Goal: Task Accomplishment & Management: Manage account settings

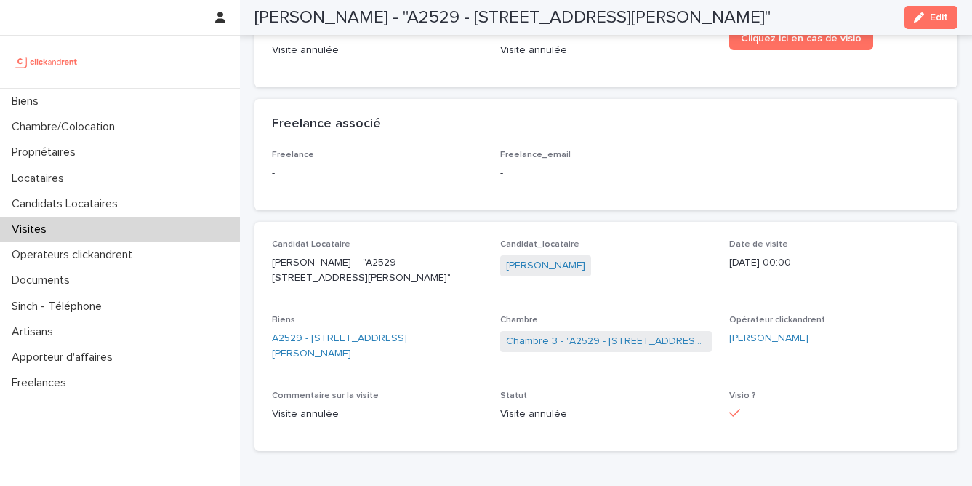
scroll to position [155, 0]
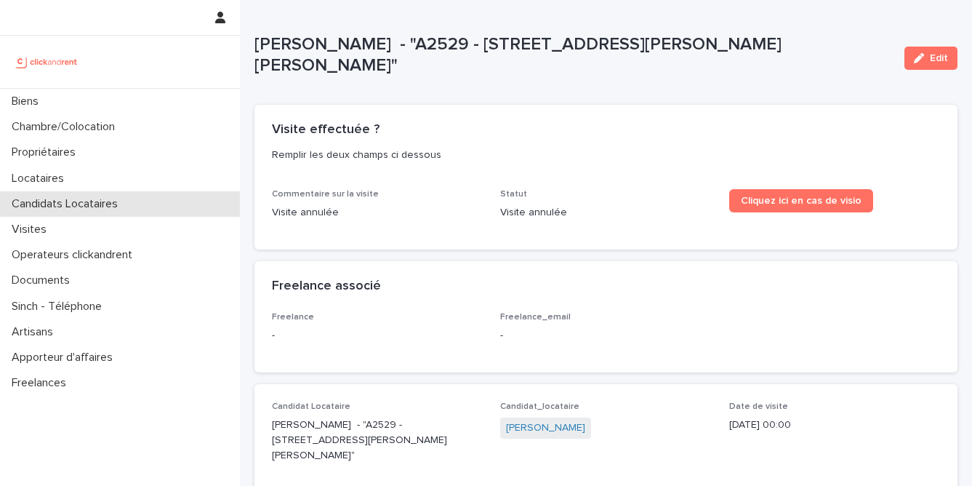
click at [75, 206] on p "Candidats Locataires" at bounding box center [68, 204] width 124 height 14
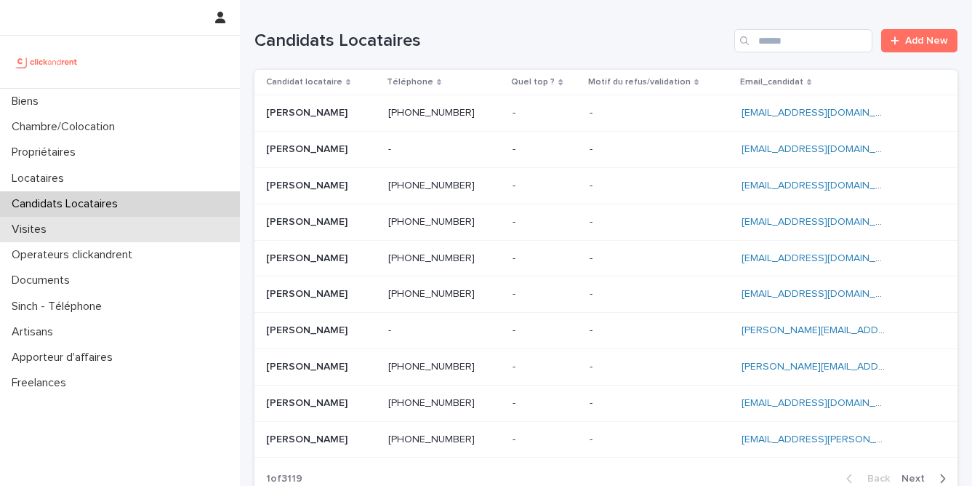
click at [62, 237] on div "Visites" at bounding box center [120, 229] width 240 height 25
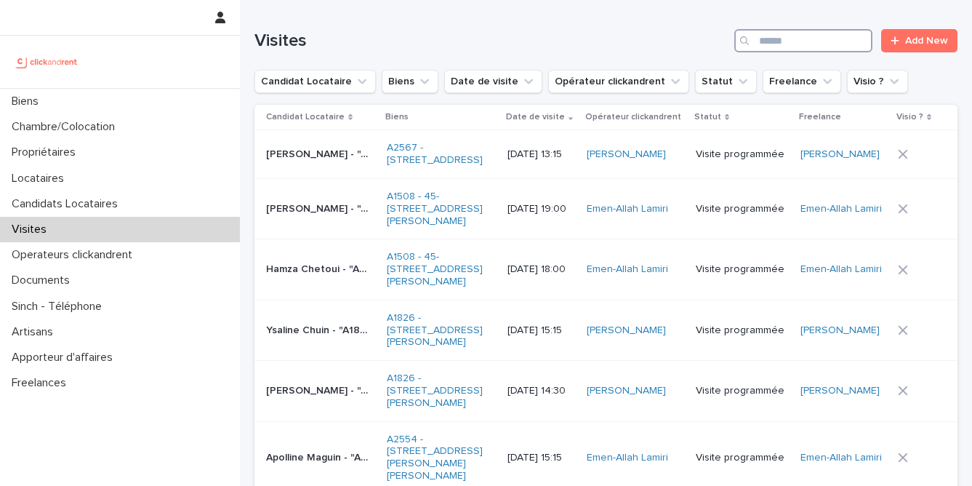
click at [813, 49] on input "Search" at bounding box center [803, 40] width 138 height 23
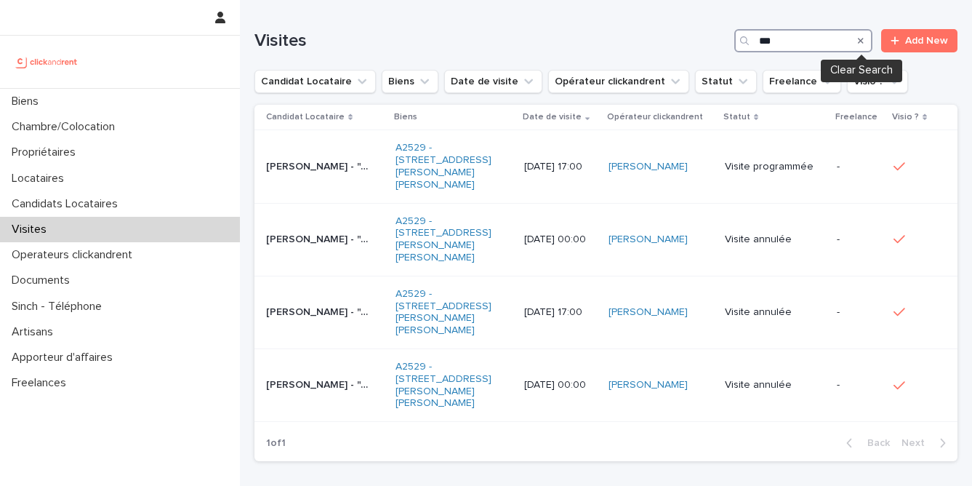
type input "***"
click at [863, 40] on icon "Search" at bounding box center [861, 40] width 6 height 9
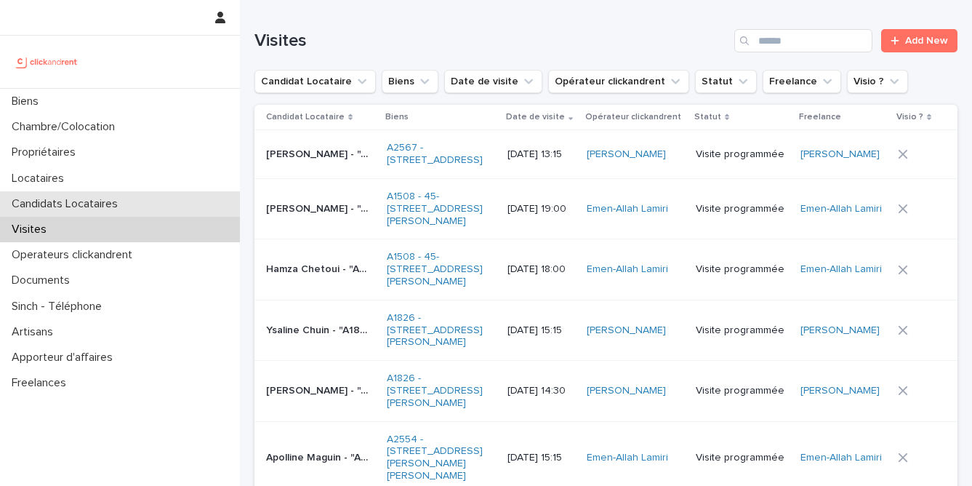
click at [116, 202] on p "Candidats Locataires" at bounding box center [68, 204] width 124 height 14
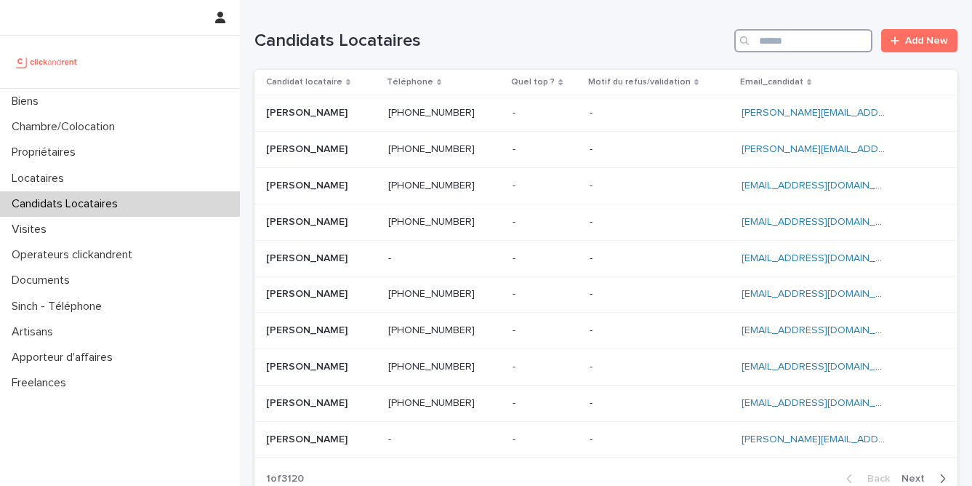
click at [770, 38] on input "Search" at bounding box center [803, 40] width 138 height 23
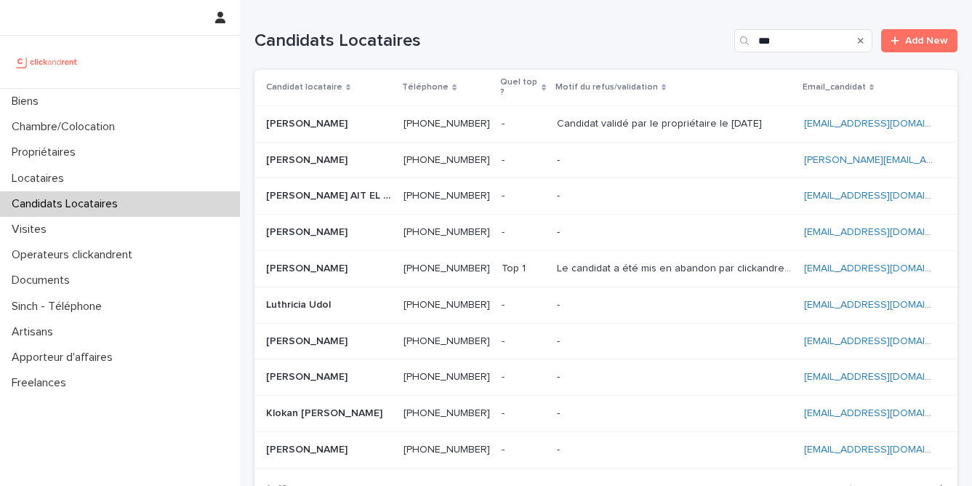
click at [403, 127] on ringoverc2c-number-84e06f14122c "[PHONE_NUMBER]" at bounding box center [446, 123] width 86 height 10
click at [796, 41] on input "***" at bounding box center [803, 40] width 138 height 23
type input "*"
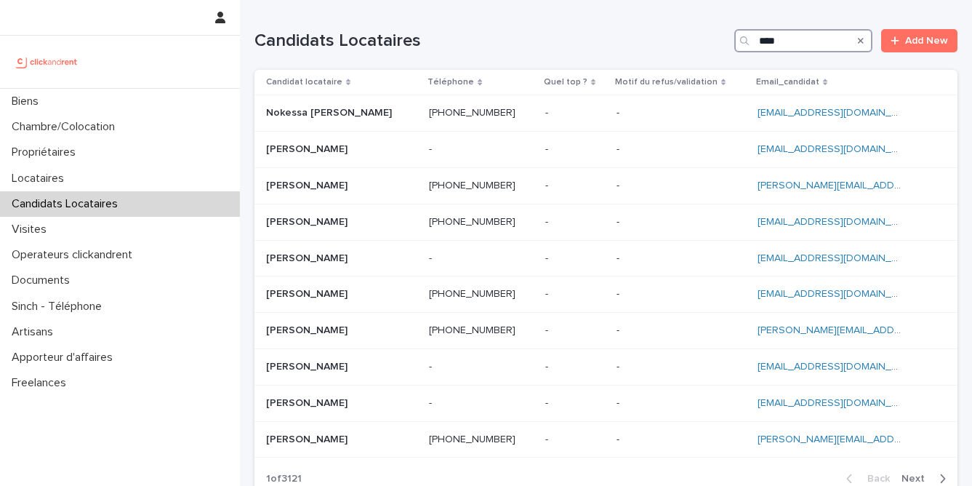
type input "*****"
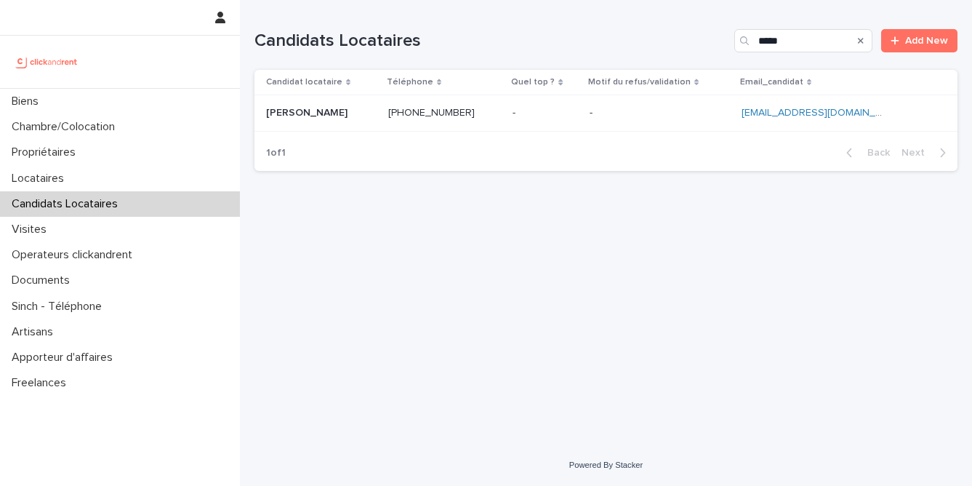
click at [639, 110] on p at bounding box center [659, 113] width 140 height 12
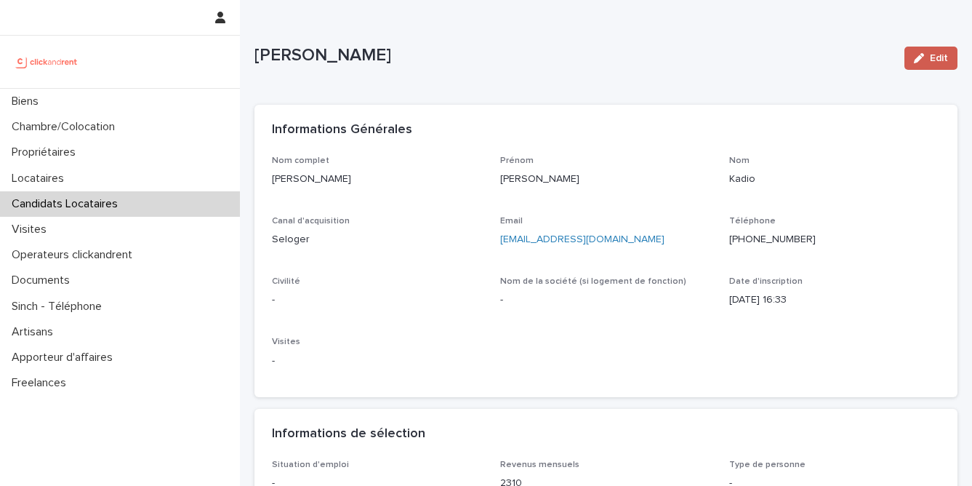
click at [926, 58] on div "button" at bounding box center [922, 58] width 16 height 10
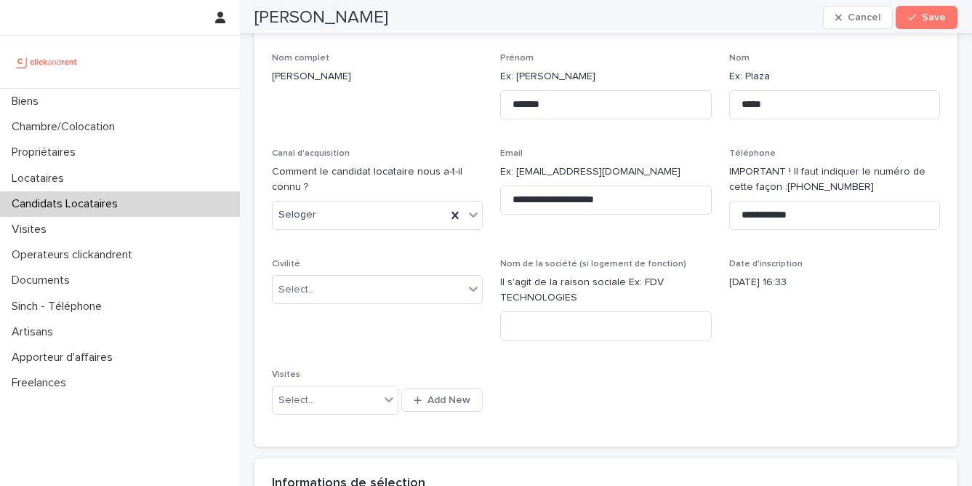
scroll to position [105, 0]
click at [465, 286] on div at bounding box center [472, 286] width 17 height 26
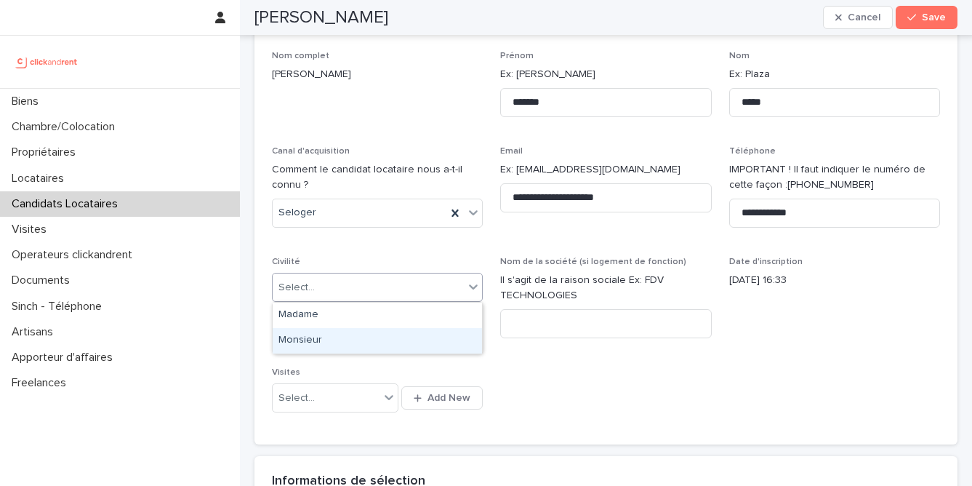
click at [431, 342] on div "Monsieur" at bounding box center [377, 340] width 209 height 25
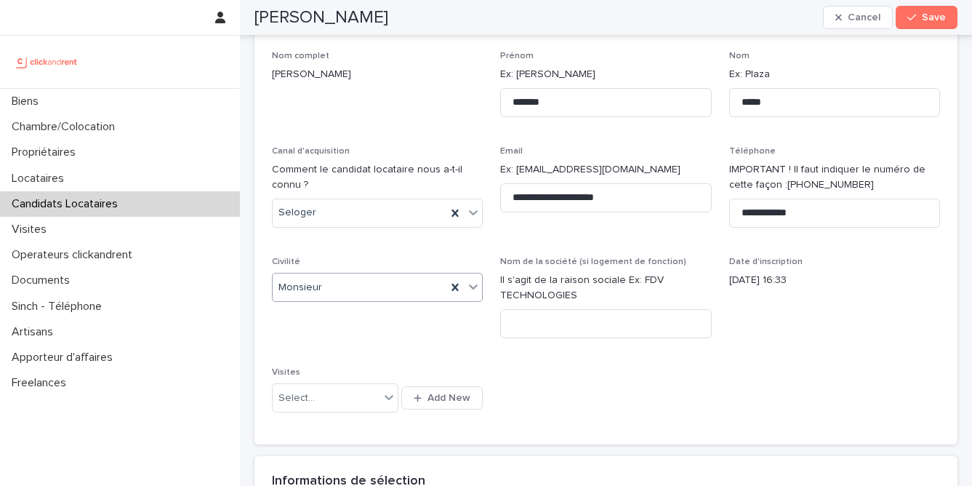
click at [680, 376] on div "**********" at bounding box center [606, 239] width 668 height 376
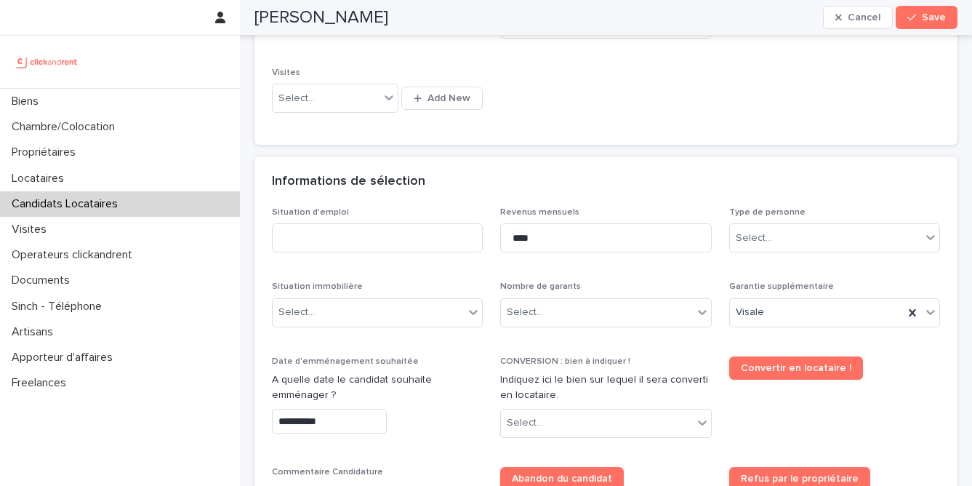
scroll to position [414, 0]
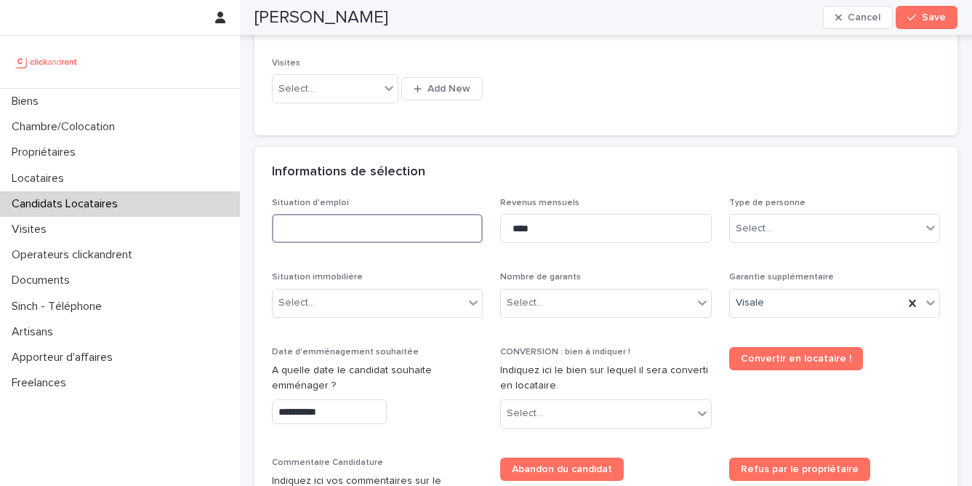
click at [403, 234] on input at bounding box center [377, 228] width 211 height 29
type input "*******"
click at [813, 218] on div "Select..." at bounding box center [825, 229] width 191 height 24
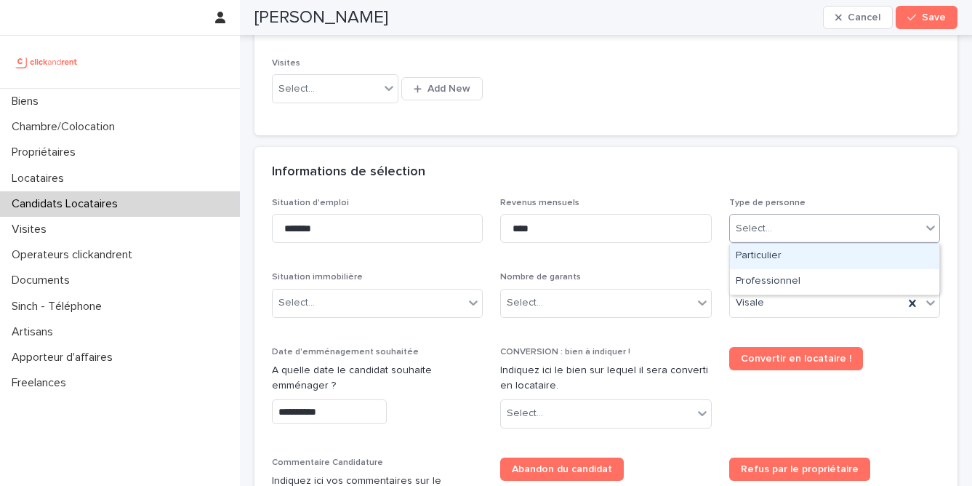
click at [811, 263] on div "Particulier" at bounding box center [834, 255] width 209 height 25
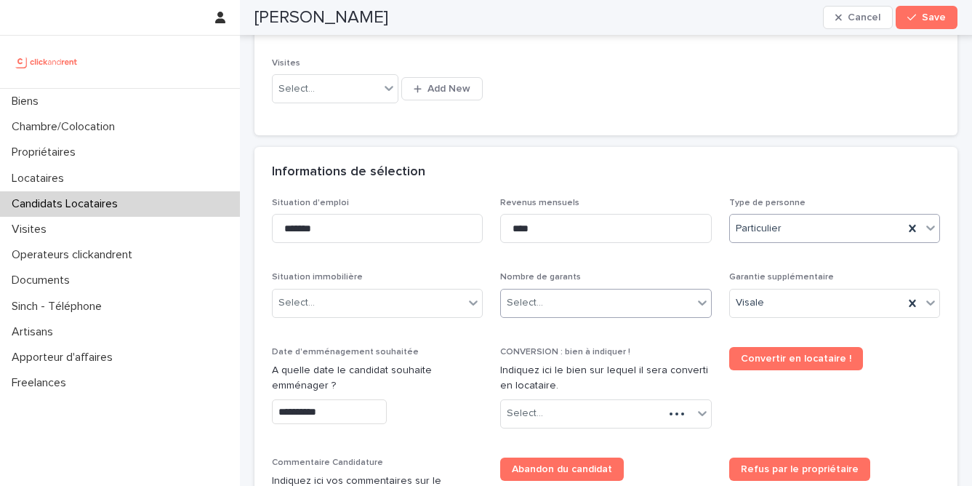
click at [642, 307] on div "Select..." at bounding box center [596, 303] width 191 height 24
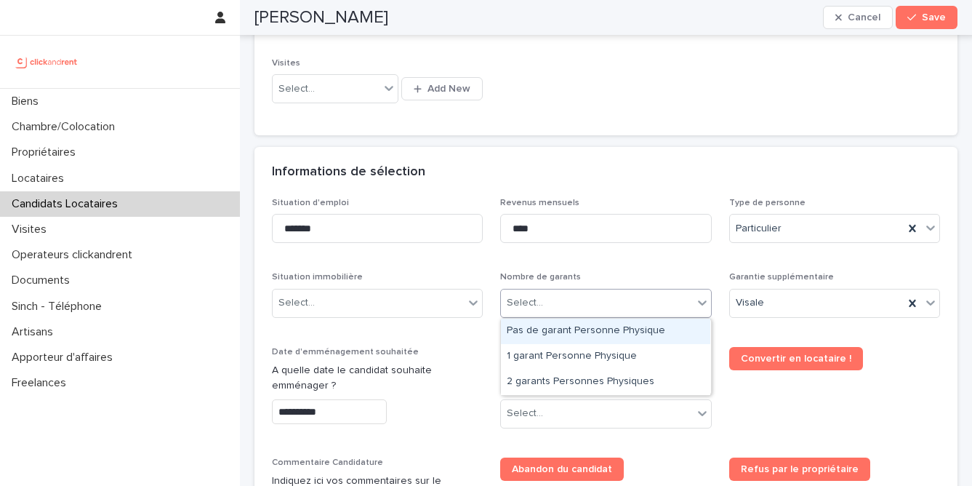
click at [661, 269] on div "**********" at bounding box center [606, 443] width 668 height 491
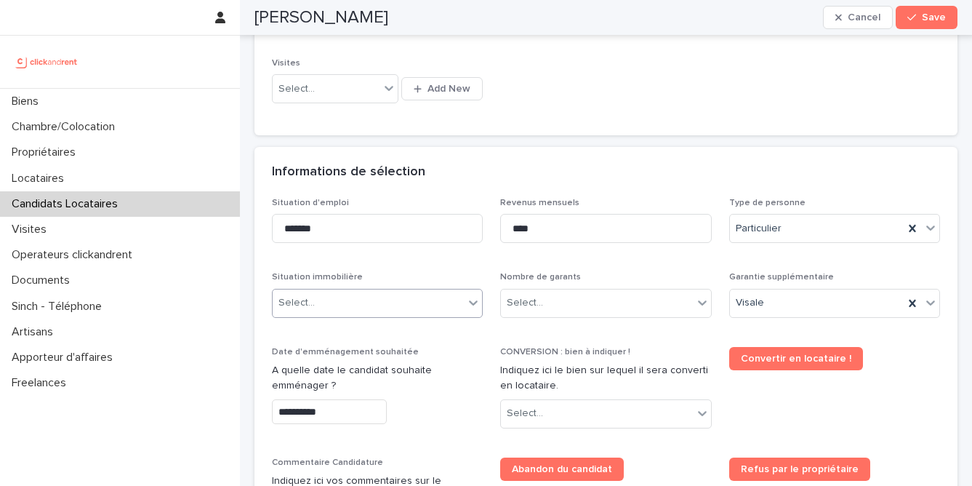
click at [386, 308] on div "Select..." at bounding box center [368, 303] width 191 height 24
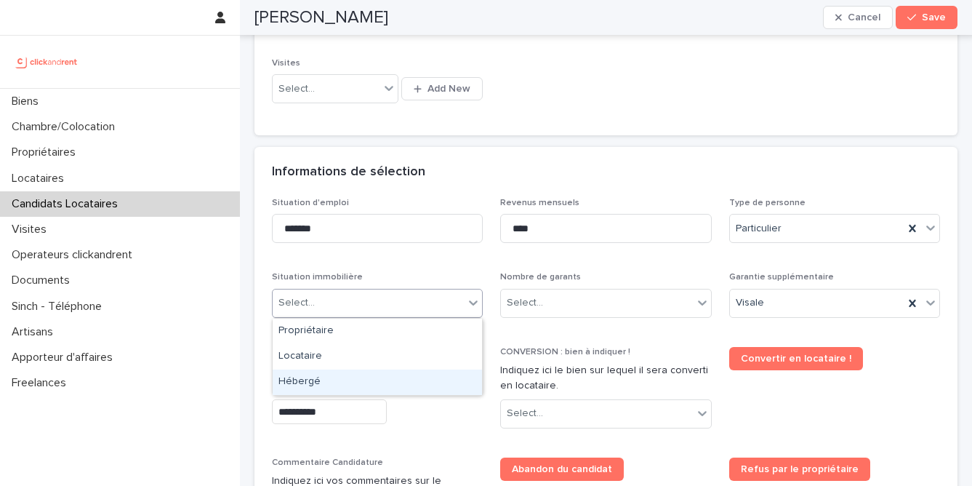
click at [377, 379] on div "Hébergé" at bounding box center [377, 381] width 209 height 25
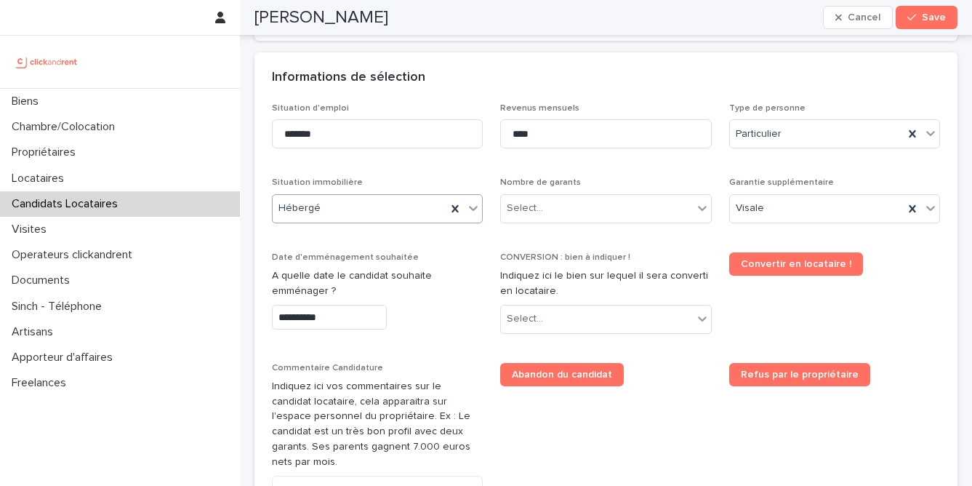
scroll to position [521, 0]
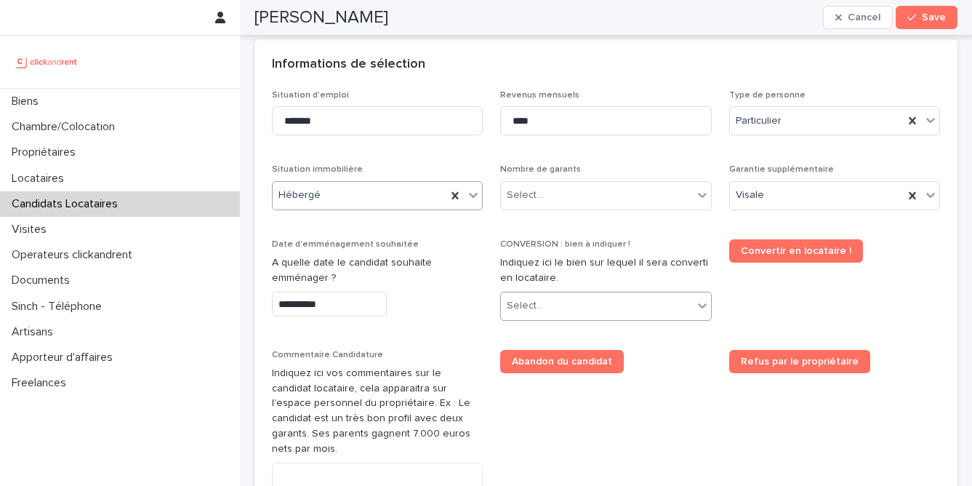
click at [576, 308] on div "Select..." at bounding box center [596, 306] width 191 height 24
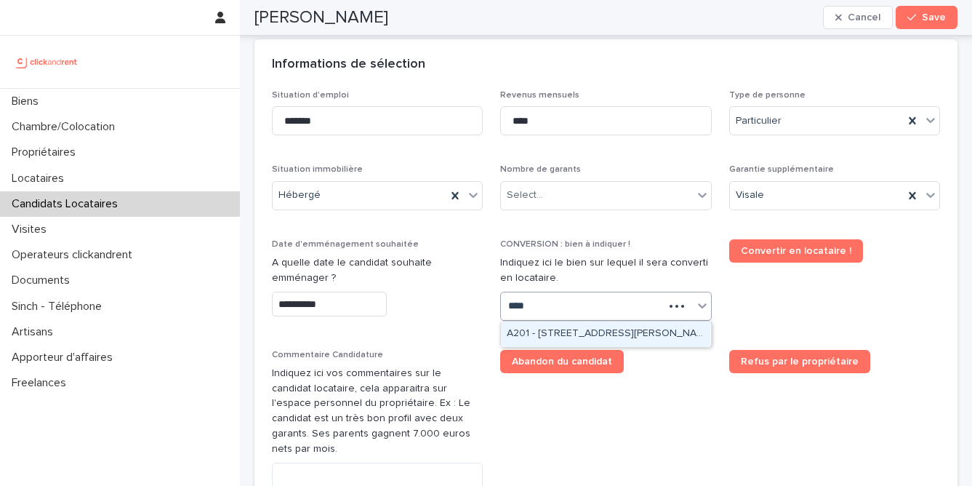
type input "*****"
click at [595, 336] on div "A2017 - [STREET_ADDRESS][PERSON_NAME]" at bounding box center [605, 333] width 209 height 25
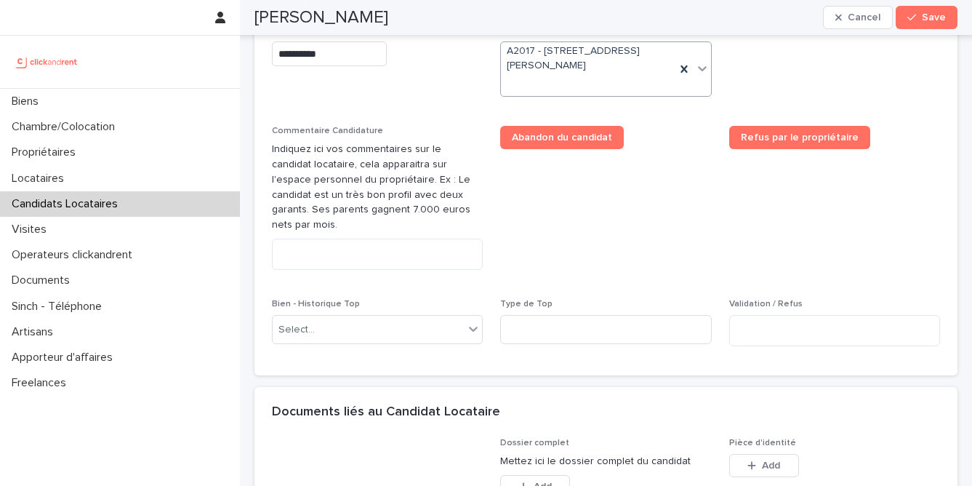
scroll to position [772, 0]
click at [314, 246] on textarea at bounding box center [377, 253] width 211 height 31
paste textarea "**********"
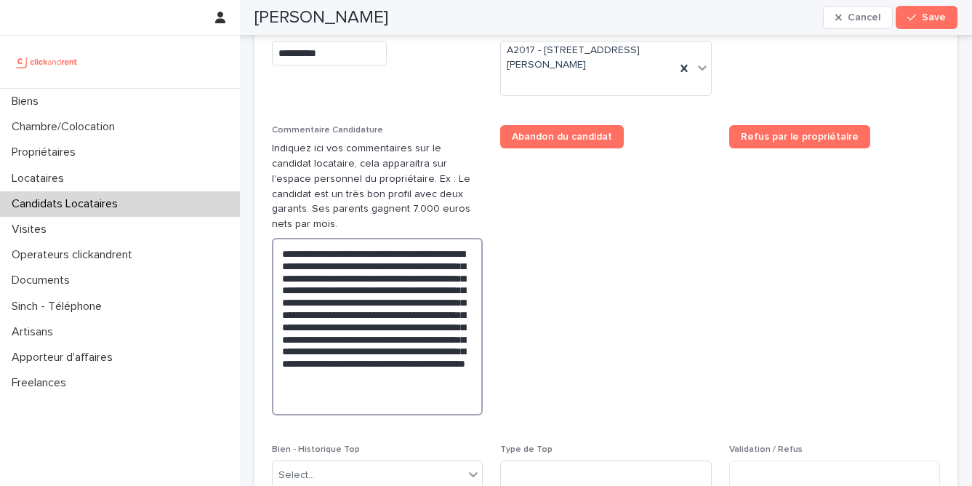
click at [335, 350] on textarea "**********" at bounding box center [377, 326] width 211 height 177
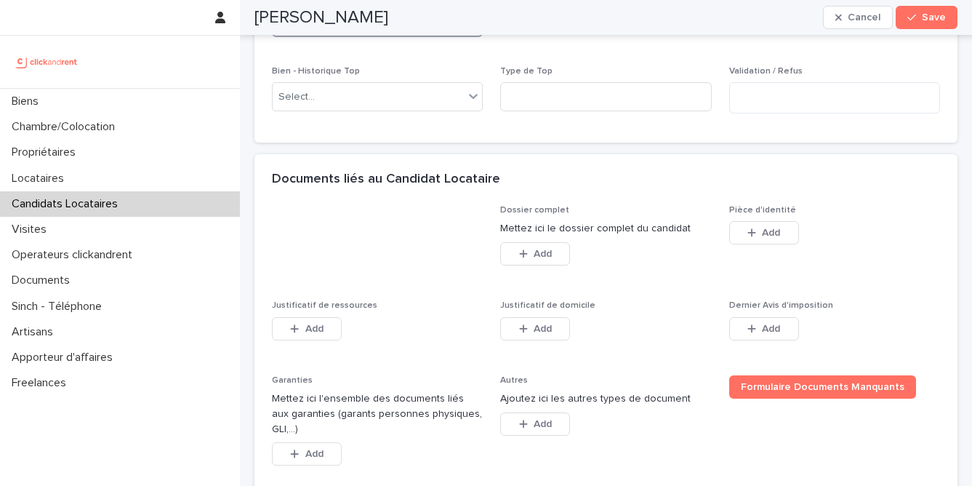
scroll to position [1167, 0]
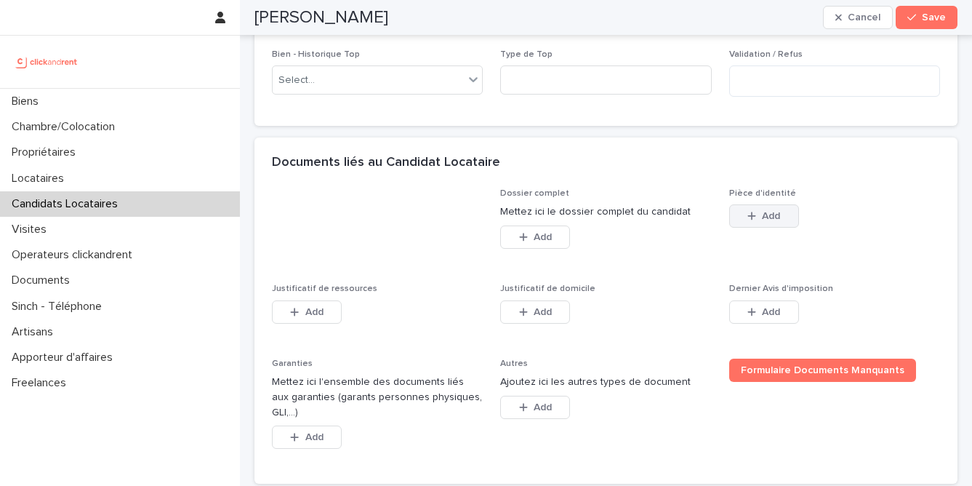
type textarea "**********"
click at [755, 211] on div "button" at bounding box center [754, 216] width 15 height 10
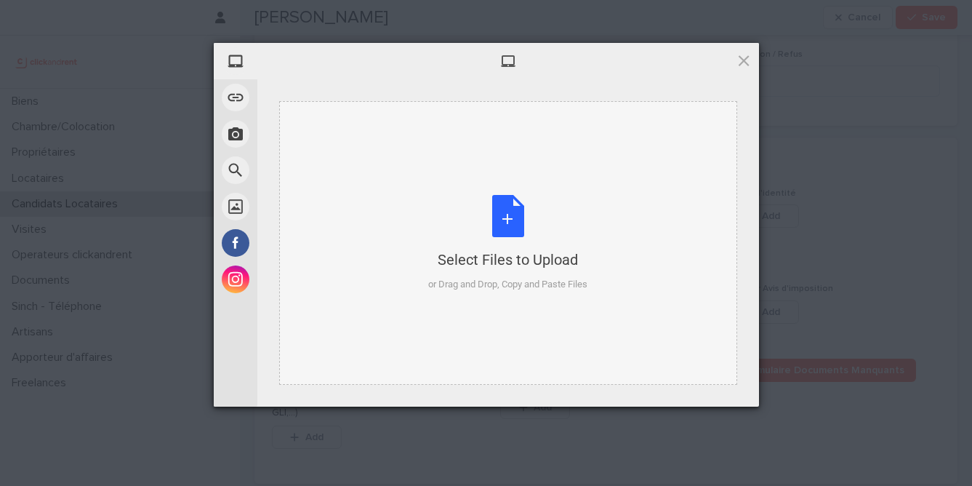
click at [504, 206] on div "Select Files to Upload or Drag and Drop, Copy and Paste Files" at bounding box center [507, 243] width 159 height 97
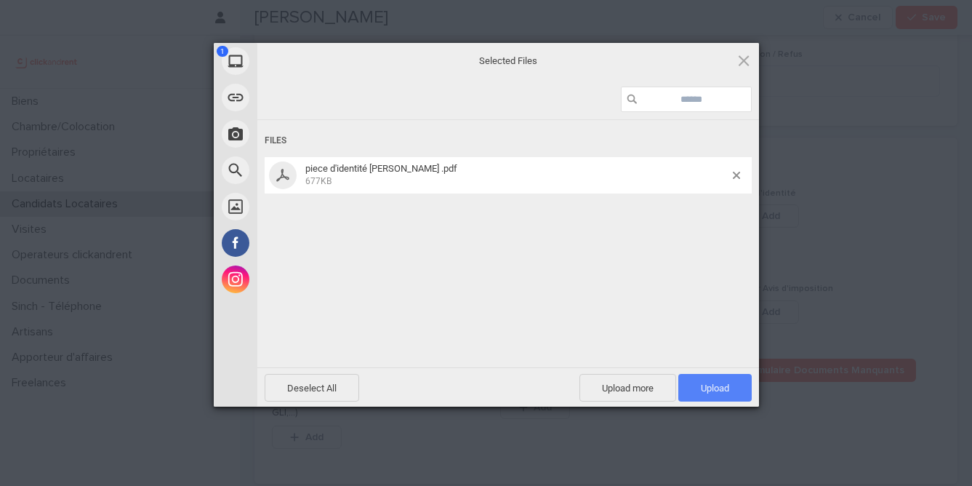
click at [714, 384] on span "Upload 1" at bounding box center [715, 387] width 28 height 11
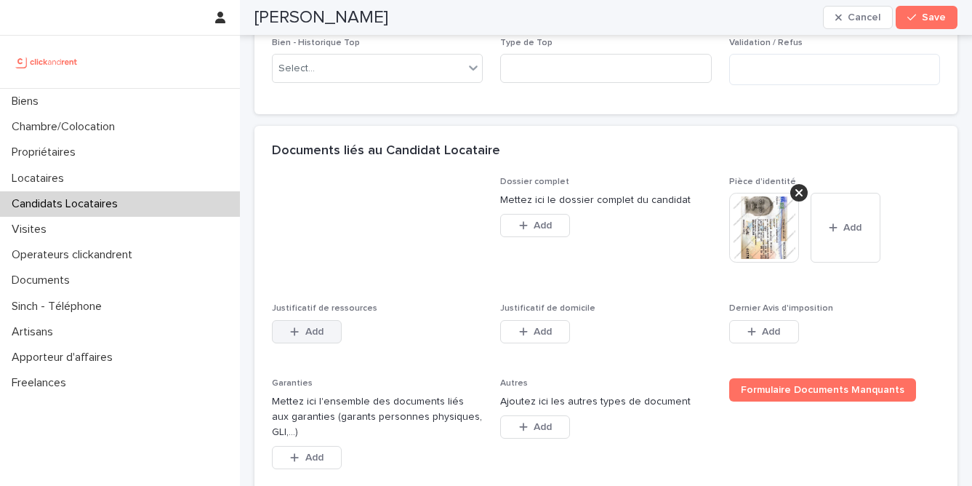
click at [326, 320] on button "Add" at bounding box center [307, 331] width 70 height 23
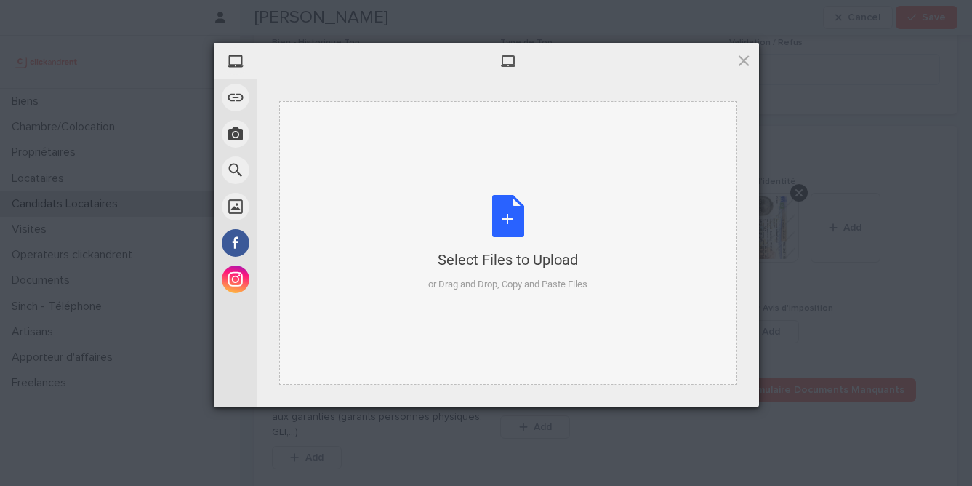
click at [523, 217] on div "Select Files to Upload or Drag and Drop, Copy and Paste Files" at bounding box center [507, 243] width 159 height 97
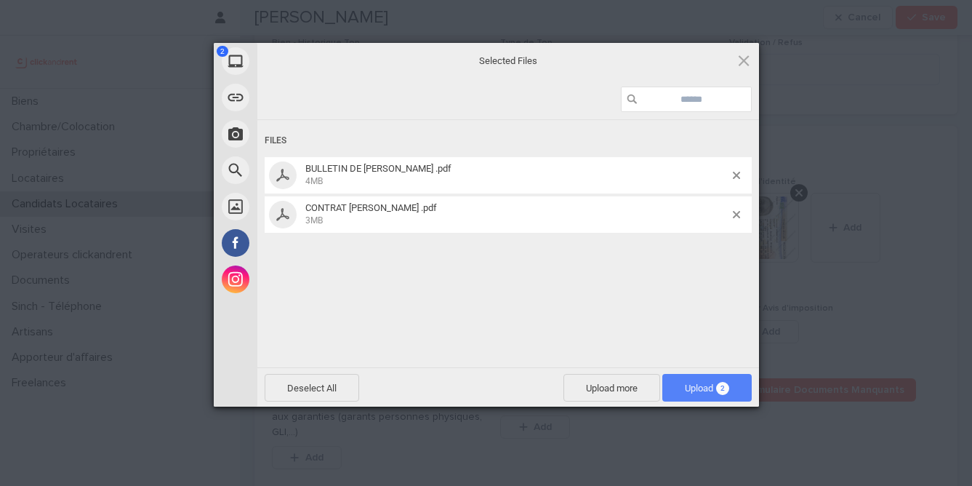
click at [697, 389] on span "Upload 2" at bounding box center [707, 387] width 44 height 11
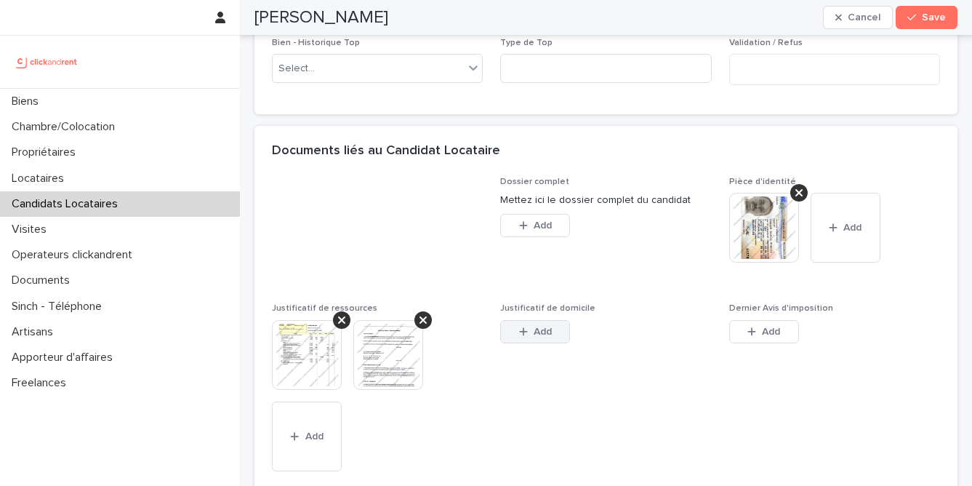
click at [538, 320] on button "Add" at bounding box center [535, 331] width 70 height 23
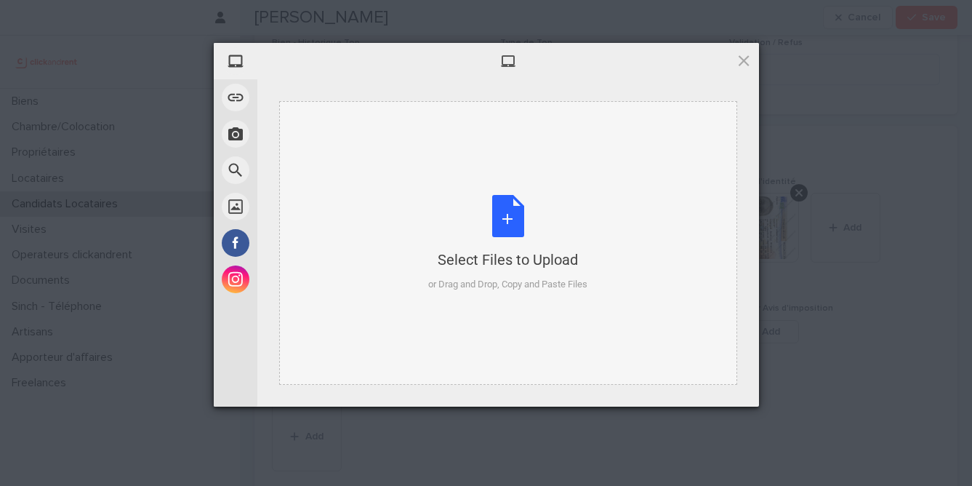
click at [496, 222] on div "Select Files to Upload or Drag and Drop, Copy and Paste Files" at bounding box center [507, 243] width 159 height 97
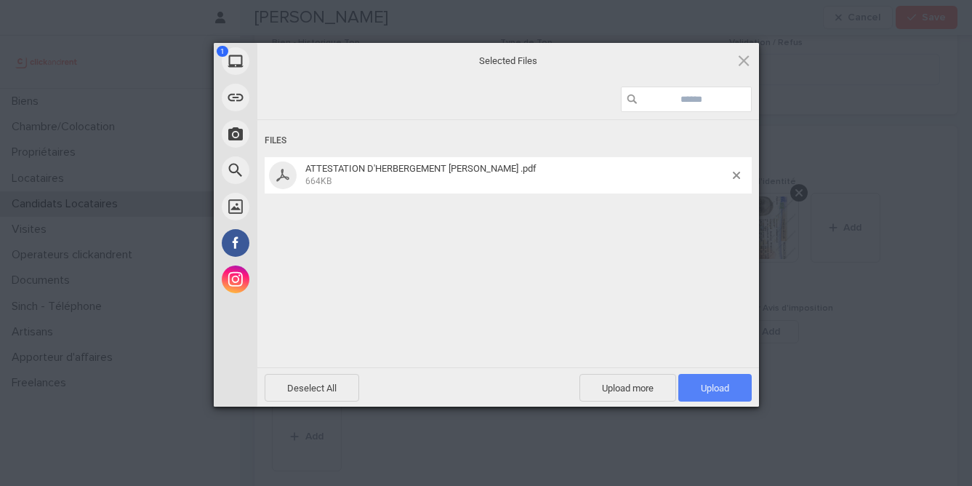
click at [706, 389] on span "Upload 1" at bounding box center [715, 387] width 28 height 11
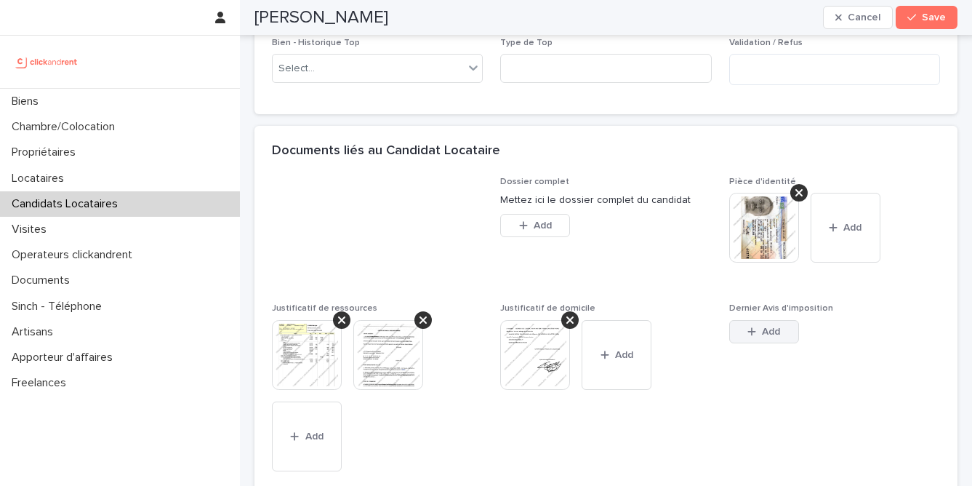
click at [769, 326] on span "Add" at bounding box center [771, 331] width 18 height 10
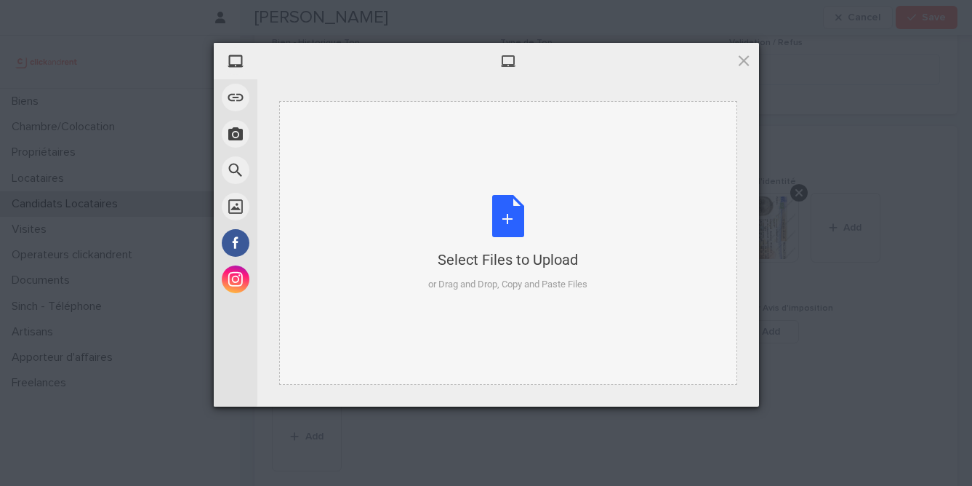
click at [507, 243] on div "Select Files to Upload or Drag and Drop, Copy and Paste Files" at bounding box center [507, 243] width 159 height 97
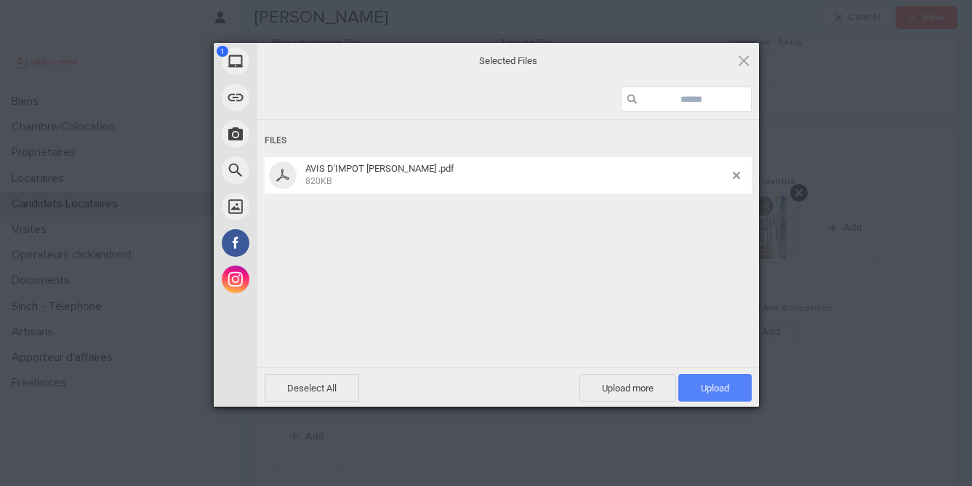
click at [716, 387] on span "Upload 1" at bounding box center [715, 387] width 28 height 11
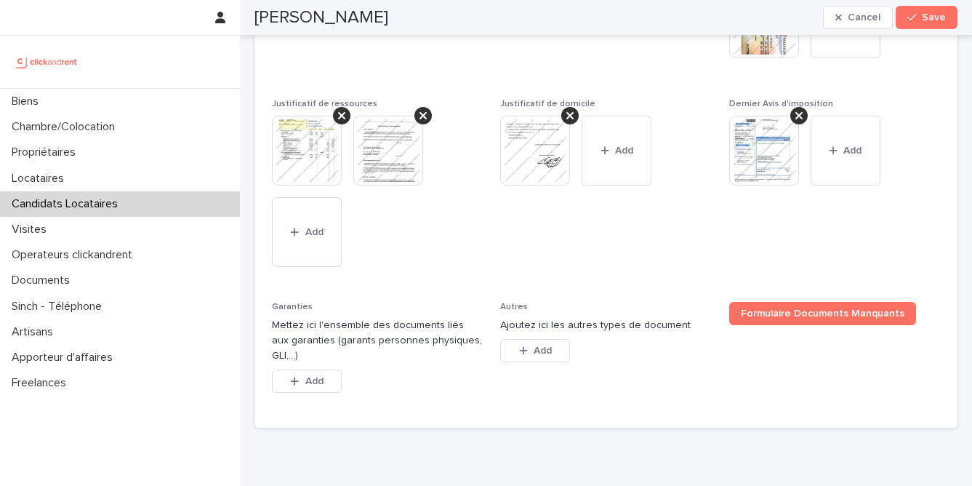
scroll to position [1374, 0]
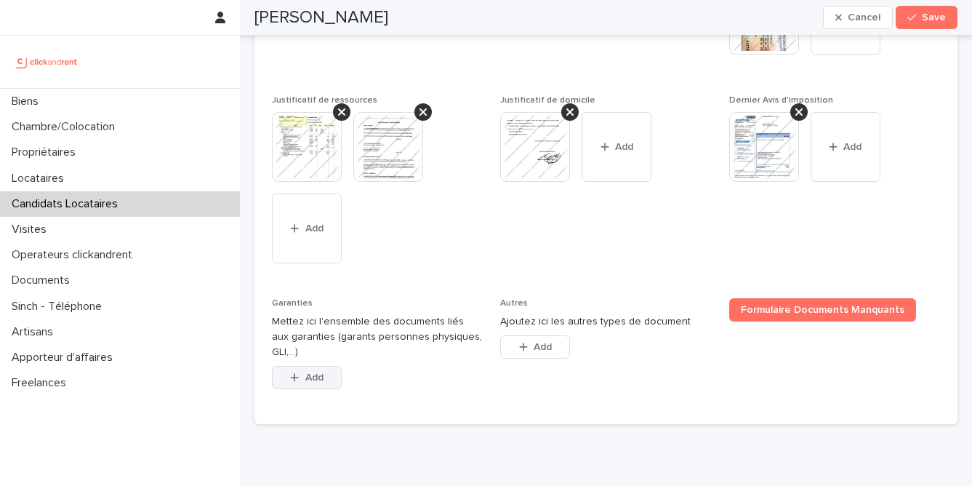
click at [325, 366] on button "Add" at bounding box center [307, 377] width 70 height 23
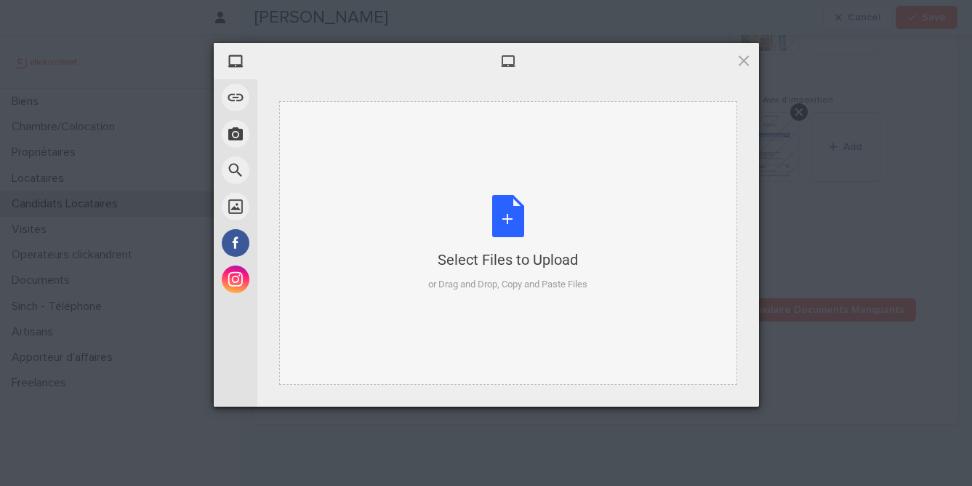
click at [481, 235] on div "Select Files to Upload or Drag and Drop, Copy and Paste Files" at bounding box center [507, 243] width 159 height 97
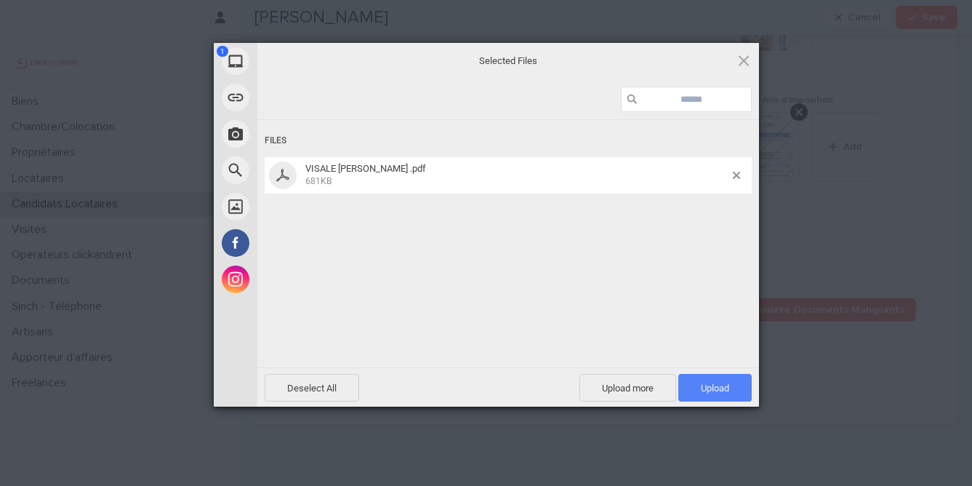
click at [719, 384] on span "Upload 1" at bounding box center [715, 387] width 28 height 11
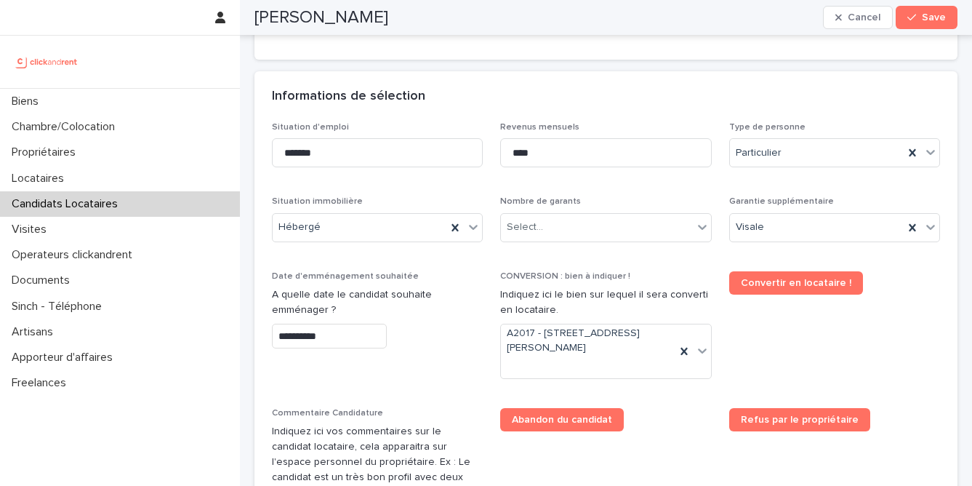
scroll to position [488, 0]
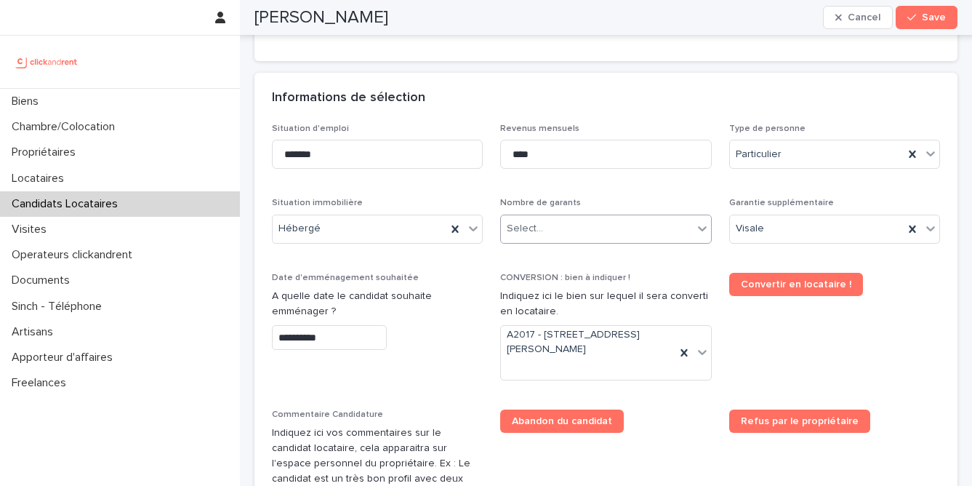
click at [700, 235] on icon at bounding box center [702, 228] width 15 height 15
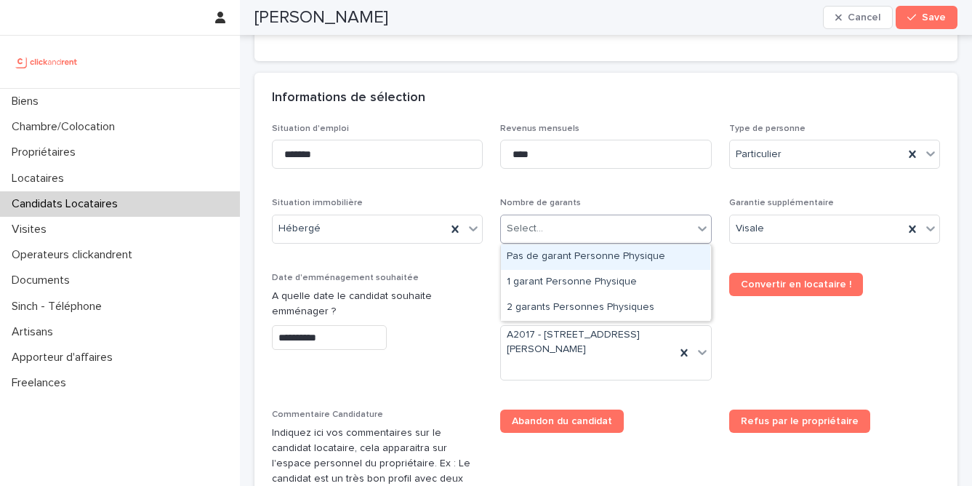
click at [672, 258] on div "Pas de garant Personne Physique" at bounding box center [605, 256] width 209 height 25
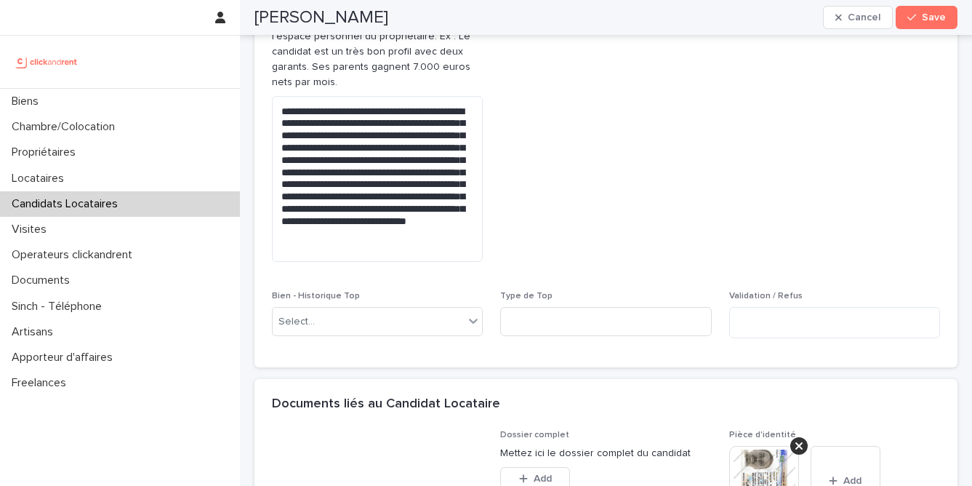
scroll to position [983, 0]
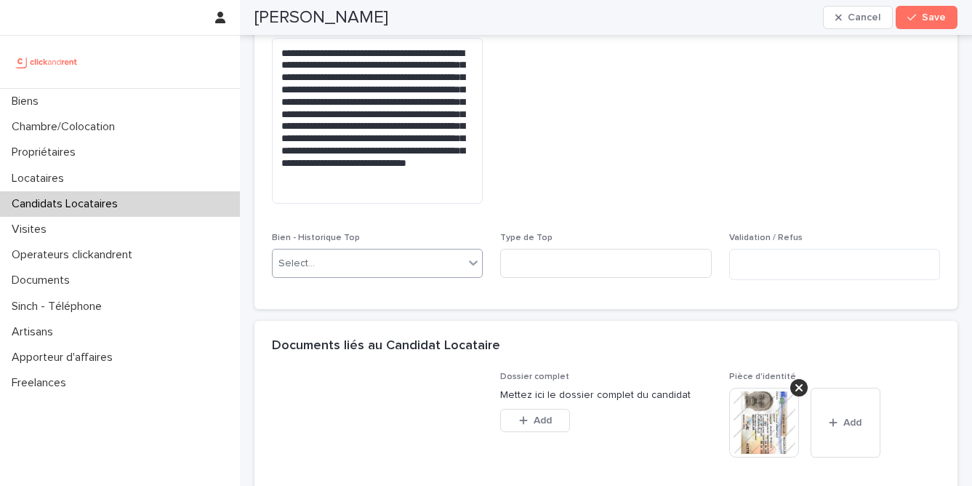
click at [458, 251] on div "Select..." at bounding box center [368, 263] width 191 height 24
type input "*****"
click at [353, 267] on div "A2017 - [STREET_ADDRESS][PERSON_NAME]" at bounding box center [377, 264] width 209 height 25
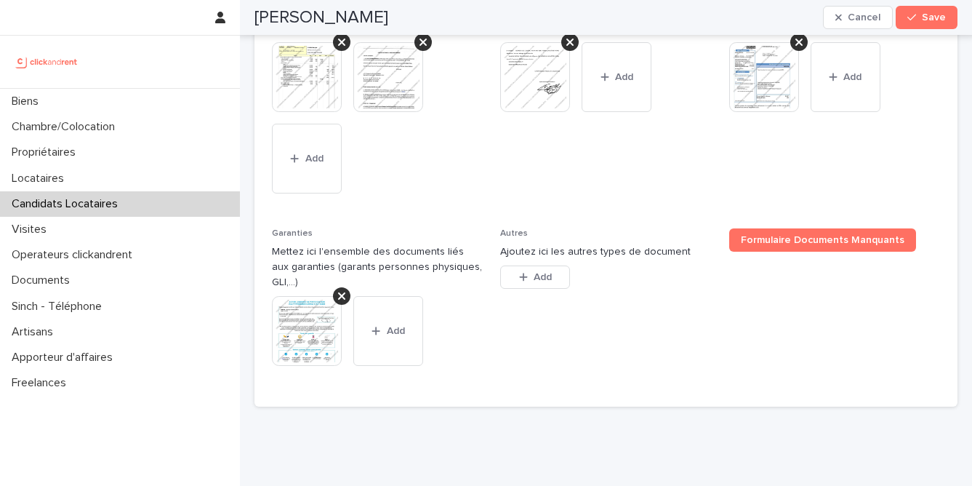
scroll to position [1476, 0]
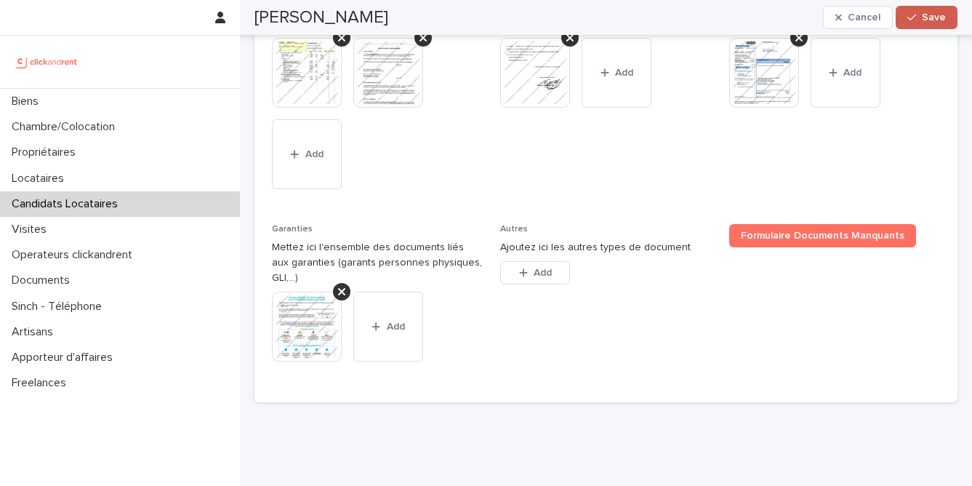
click at [930, 23] on button "Save" at bounding box center [926, 17] width 62 height 23
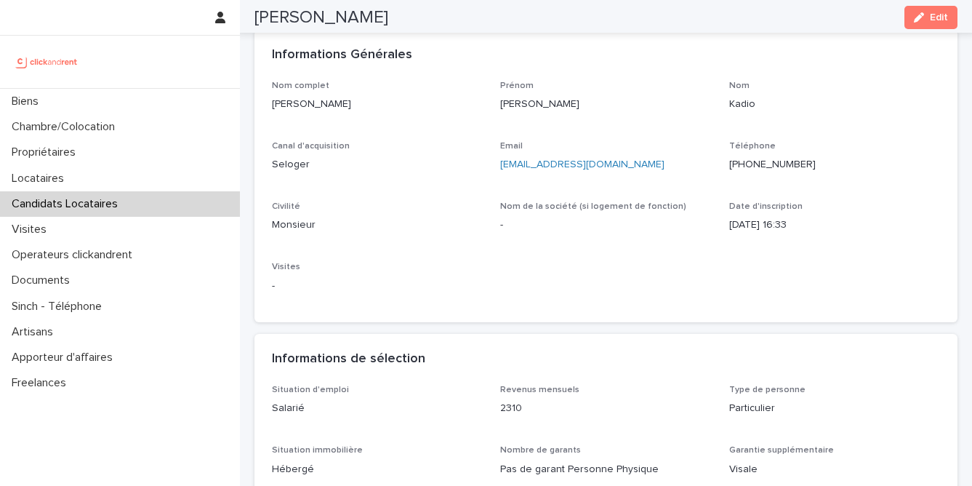
scroll to position [0, 0]
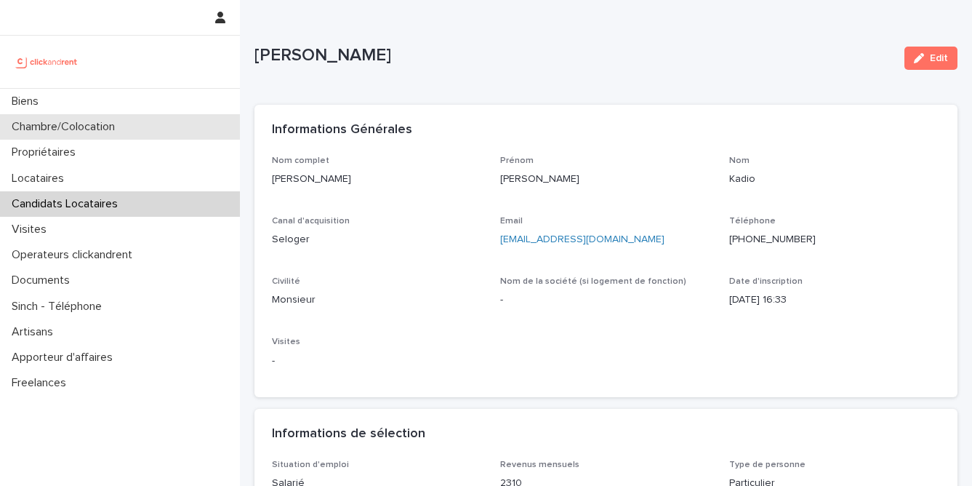
click at [152, 133] on div "Chambre/Colocation" at bounding box center [120, 126] width 240 height 25
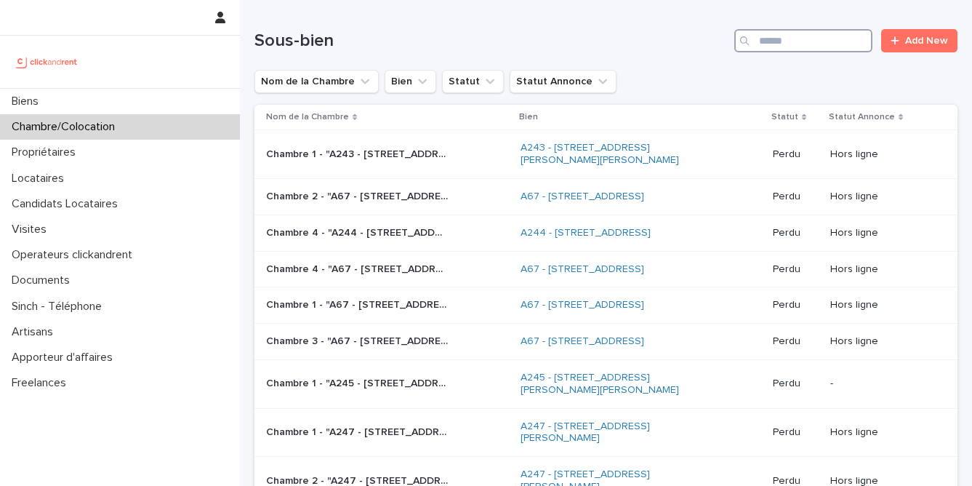
click at [791, 46] on input "Search" at bounding box center [803, 40] width 138 height 23
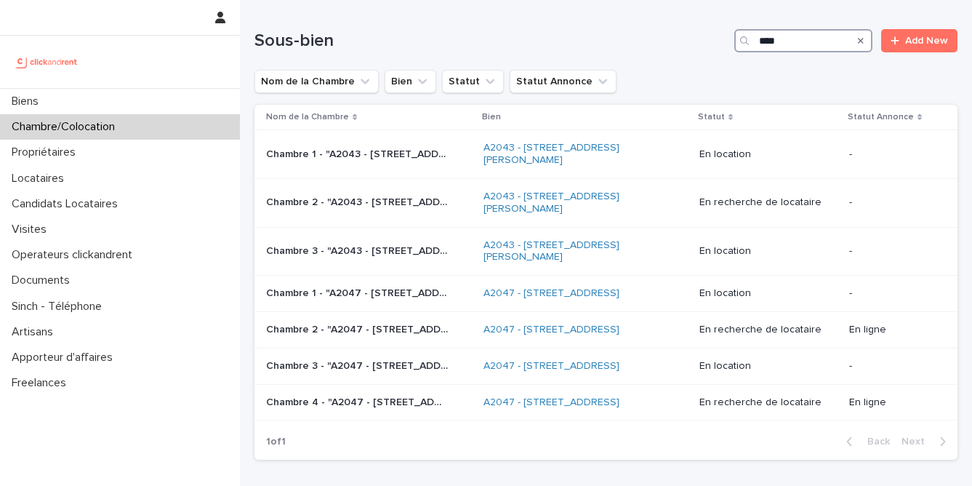
type input "*****"
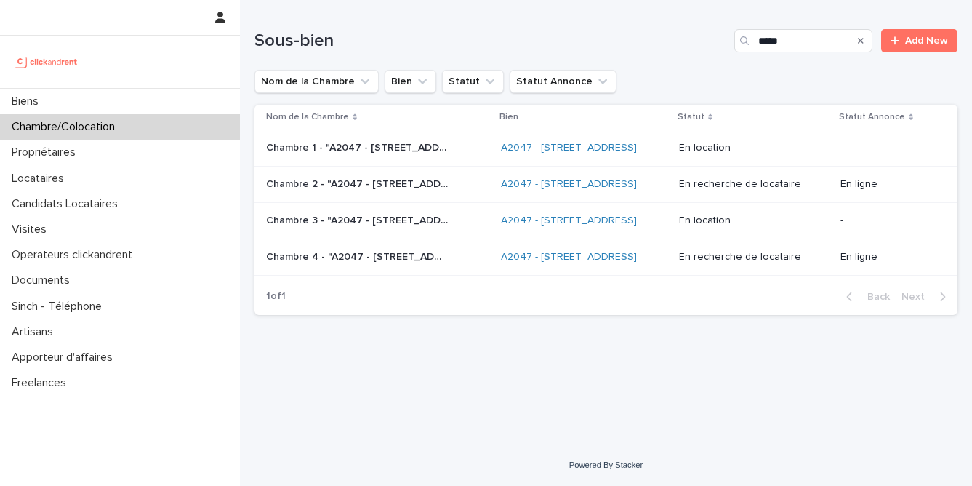
click at [427, 260] on p "Chambre 4 - "A2047 - [STREET_ADDRESS]"" at bounding box center [358, 255] width 185 height 15
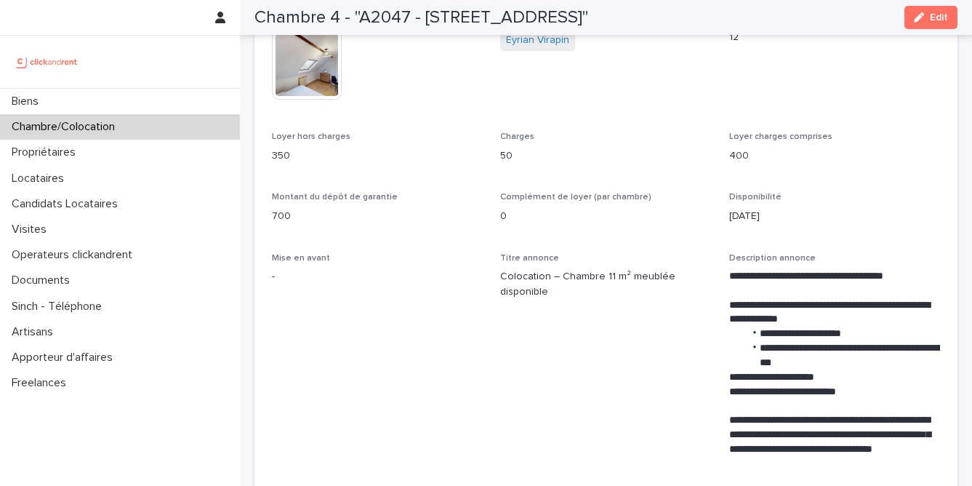
scroll to position [385, 0]
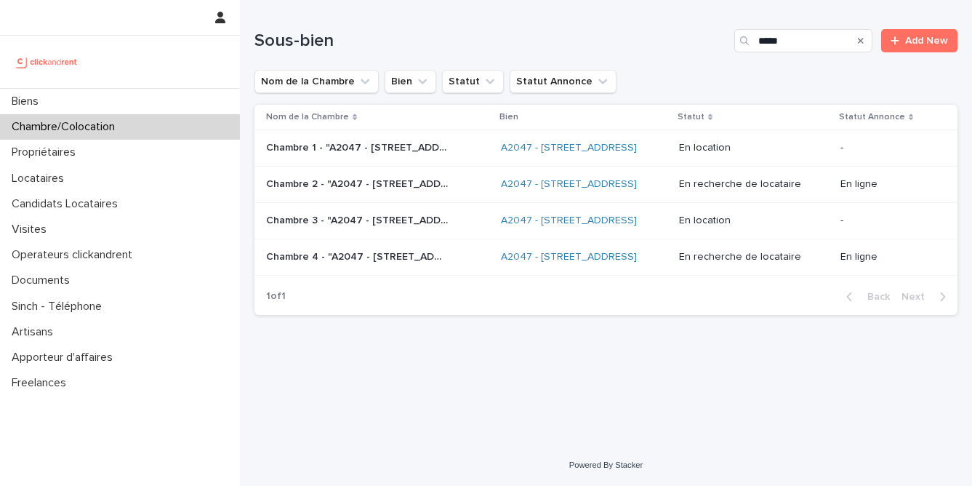
click at [427, 183] on p "Chambre 2 - "A2047 - [STREET_ADDRESS]"" at bounding box center [358, 182] width 185 height 15
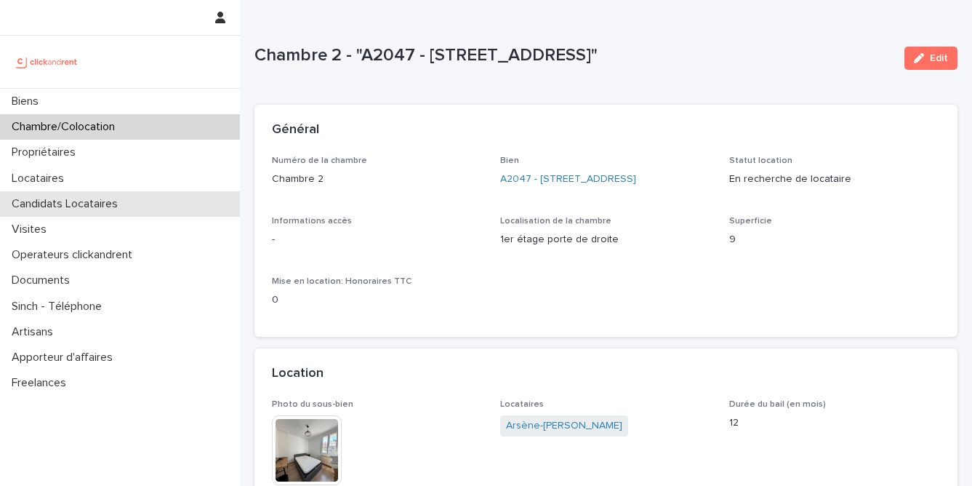
click at [175, 212] on div "Candidats Locataires" at bounding box center [120, 203] width 240 height 25
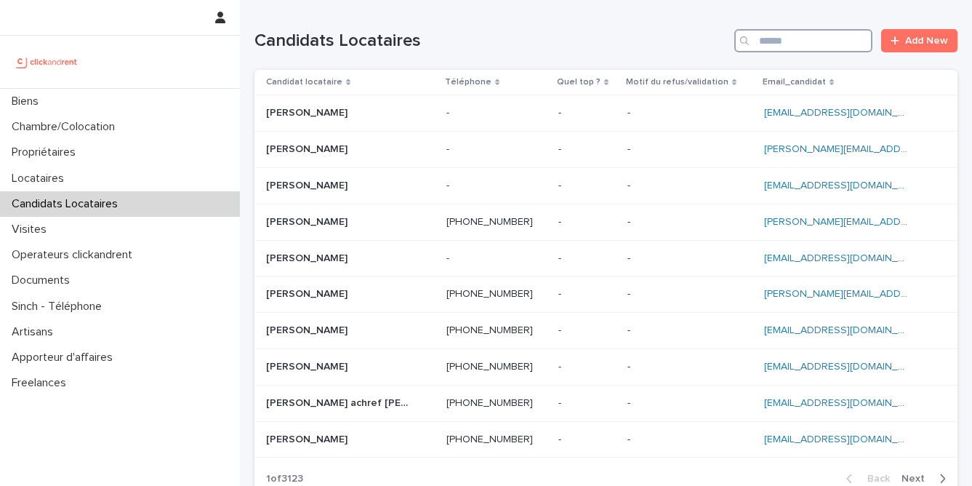
click at [816, 47] on input "Search" at bounding box center [803, 40] width 138 height 23
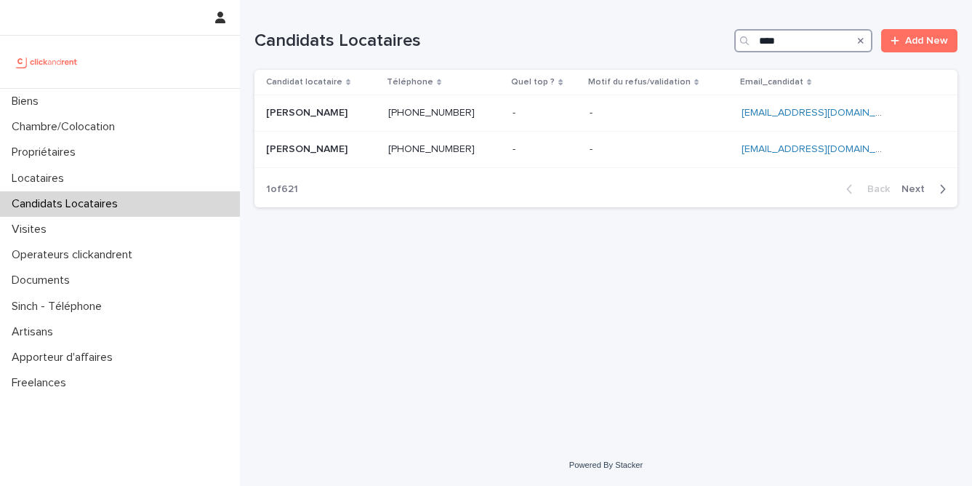
type input "*****"
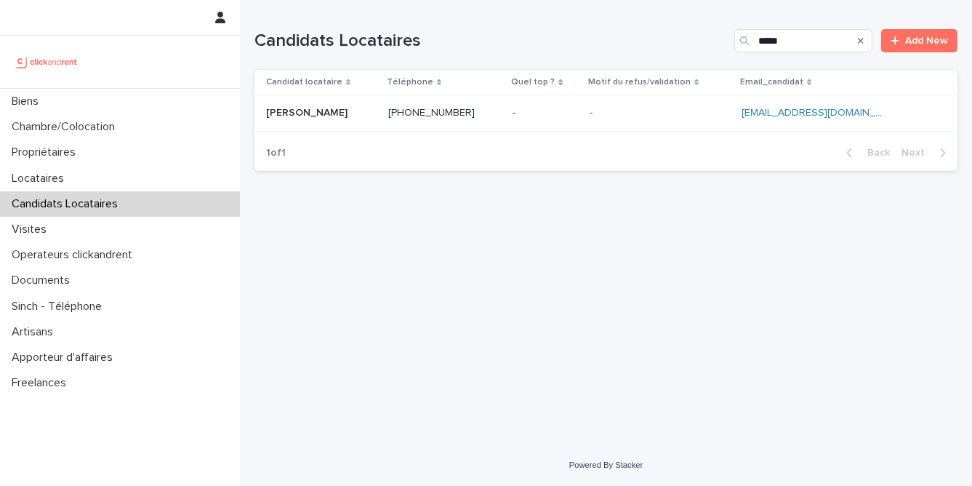
click at [639, 118] on p at bounding box center [659, 113] width 140 height 12
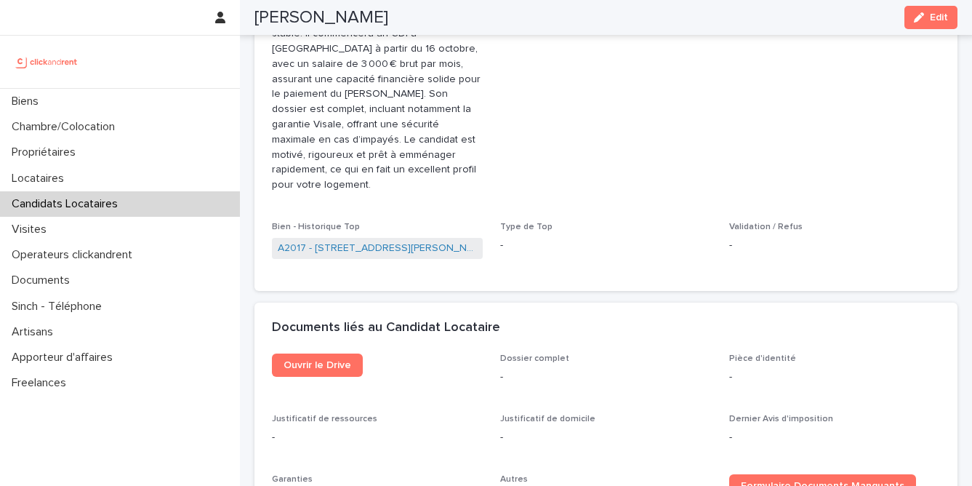
scroll to position [677, 0]
click at [399, 239] on link "A2017 - [STREET_ADDRESS][PERSON_NAME]" at bounding box center [377, 246] width 199 height 15
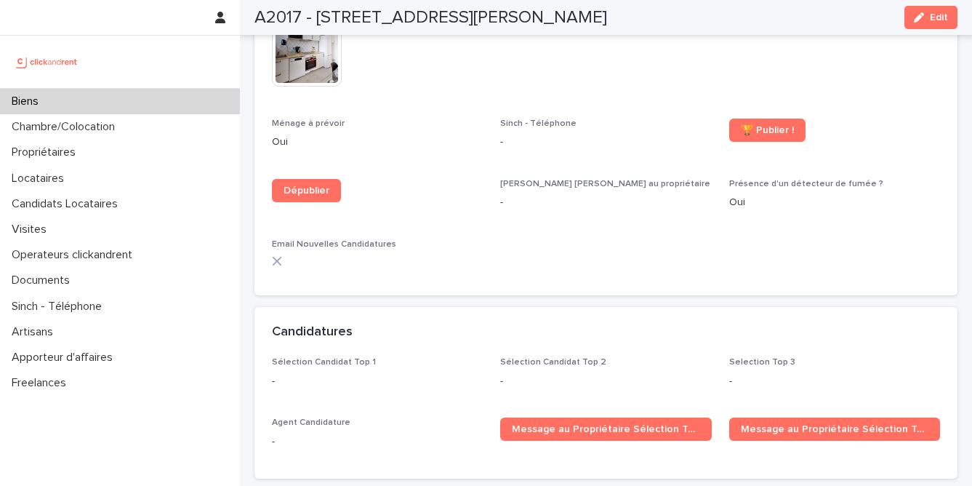
scroll to position [3944, 0]
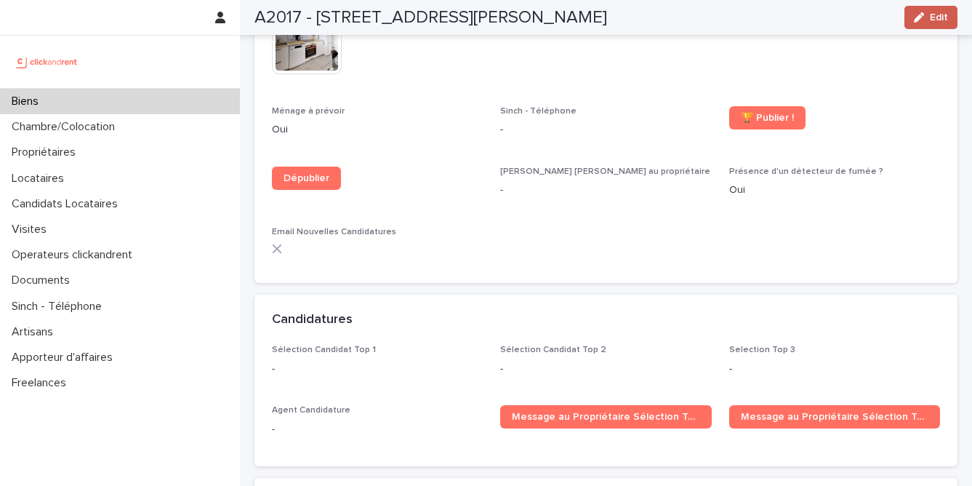
click at [919, 16] on icon "button" at bounding box center [919, 17] width 10 height 10
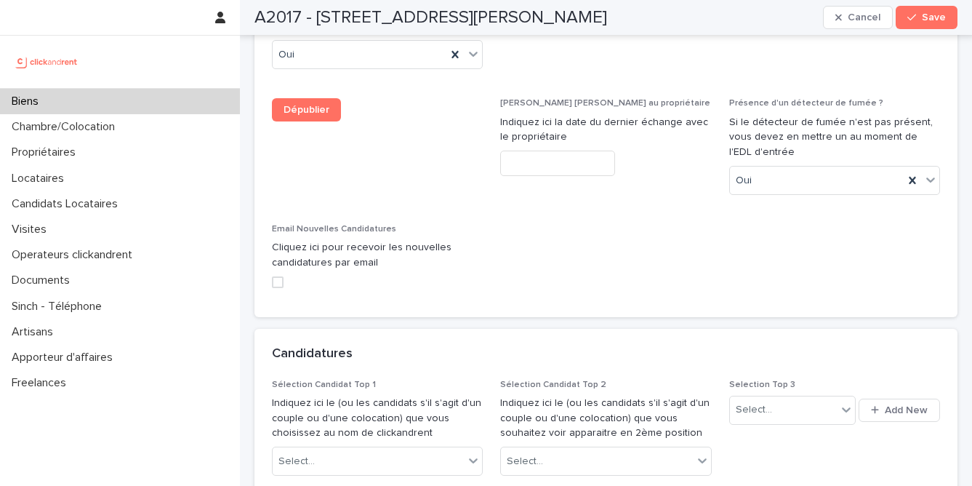
scroll to position [6676, 0]
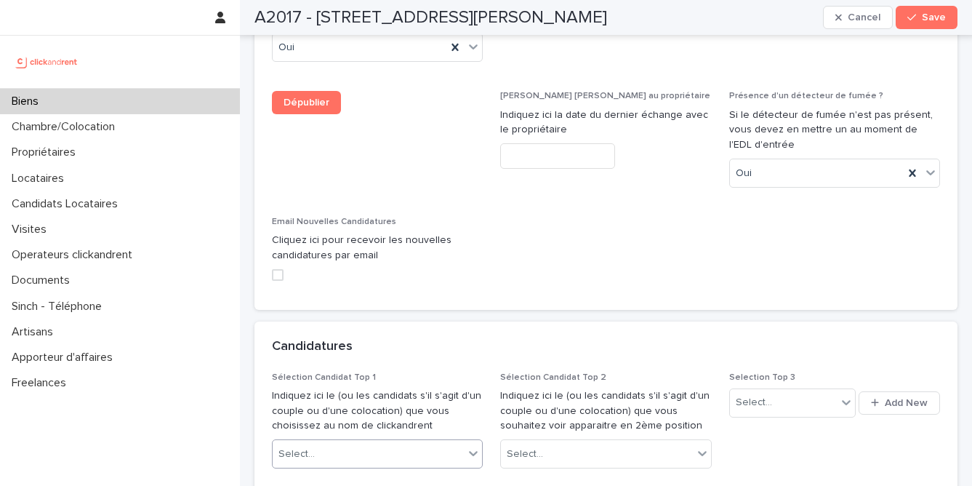
click at [427, 442] on div "Select..." at bounding box center [368, 454] width 191 height 24
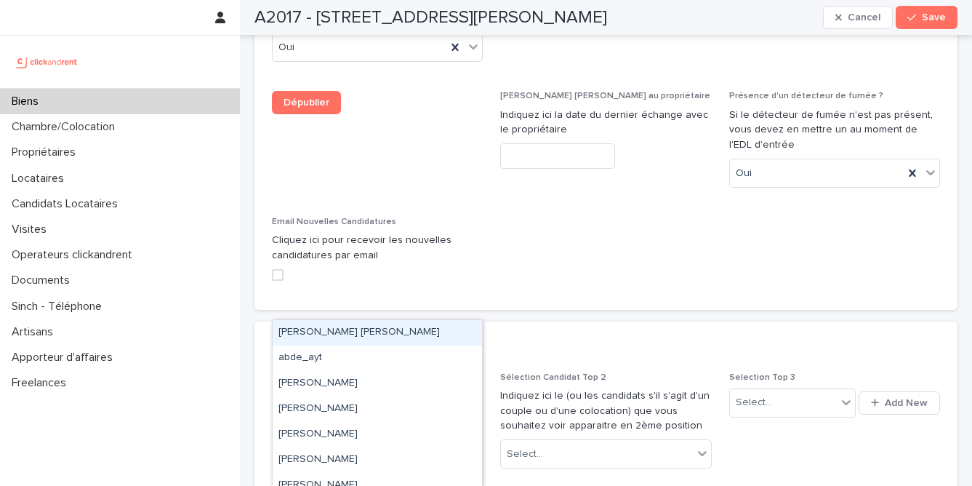
paste input "**********"
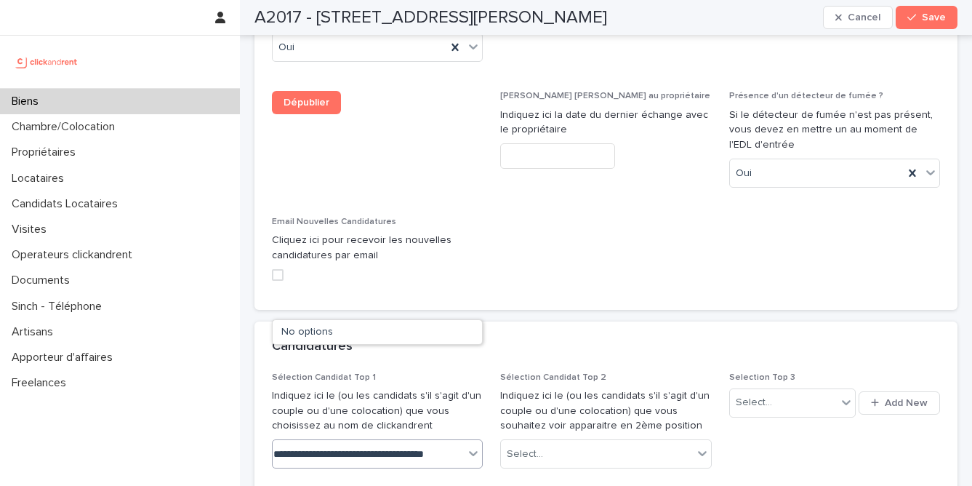
scroll to position [0, 0]
type input "*"
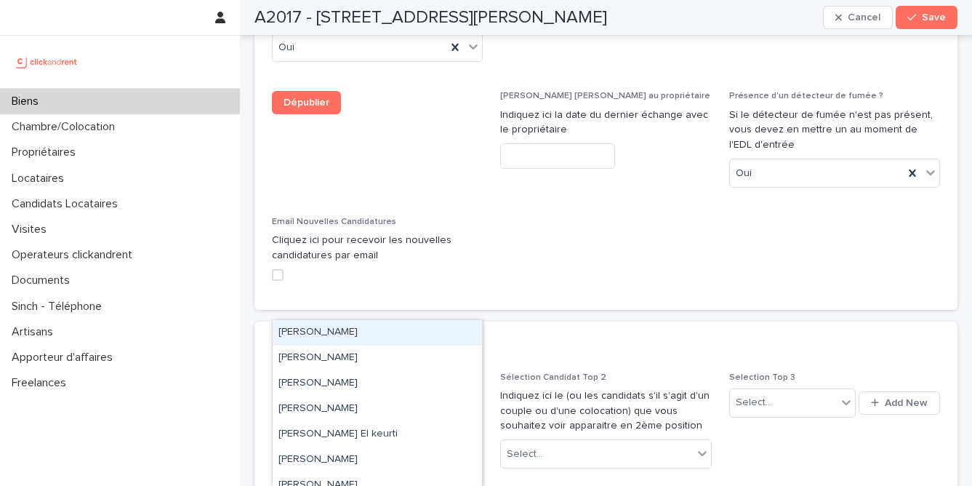
type input "***"
type input "*****"
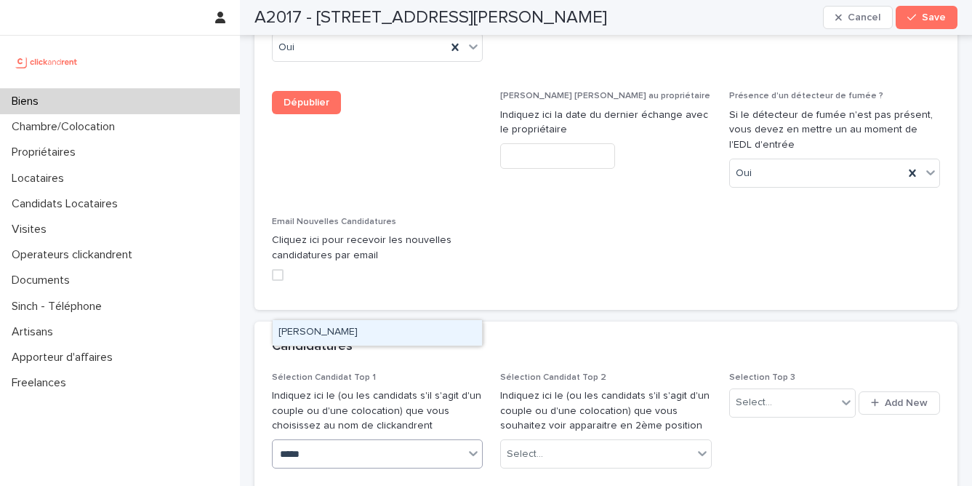
click at [340, 337] on div "[PERSON_NAME]" at bounding box center [377, 332] width 209 height 25
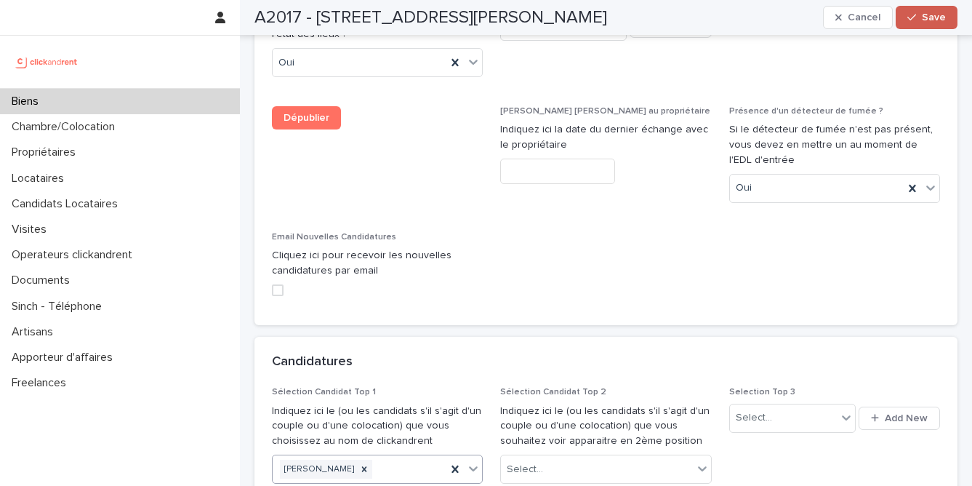
click at [942, 17] on span "Save" at bounding box center [934, 17] width 24 height 10
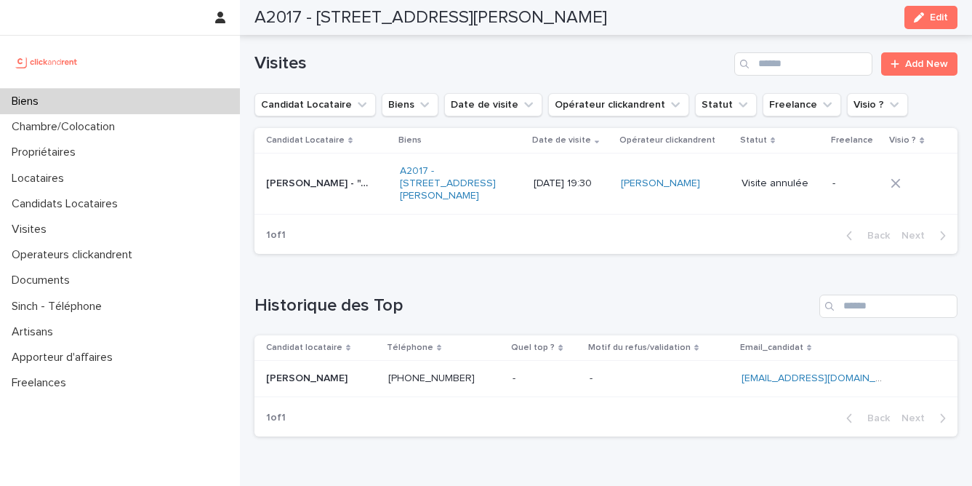
scroll to position [5341, 0]
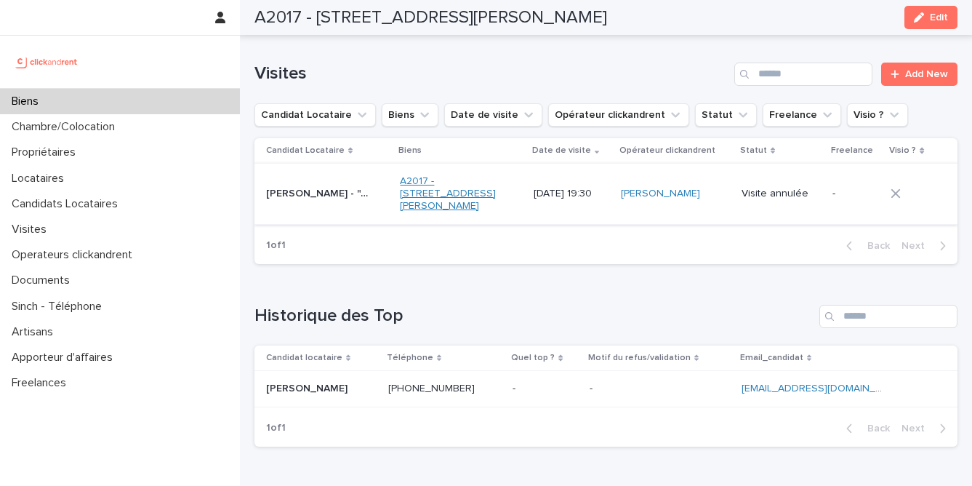
click at [421, 175] on link "A2017 - [STREET_ADDRESS][PERSON_NAME]" at bounding box center [452, 193] width 104 height 36
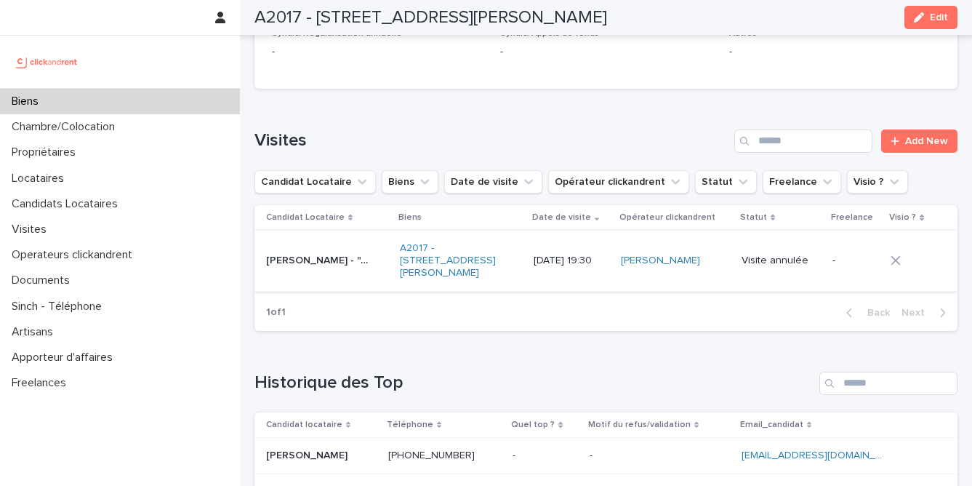
scroll to position [5272, 0]
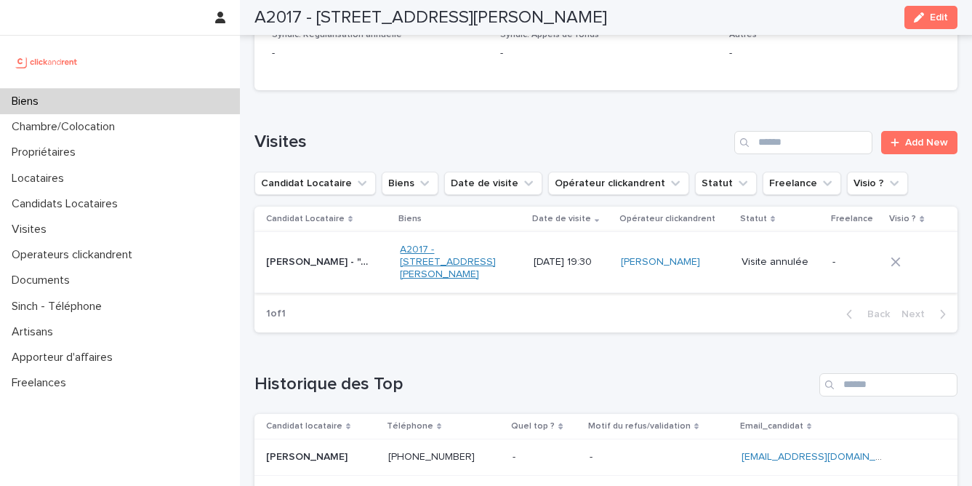
click at [436, 243] on link "A2017 - [STREET_ADDRESS][PERSON_NAME]" at bounding box center [452, 261] width 104 height 36
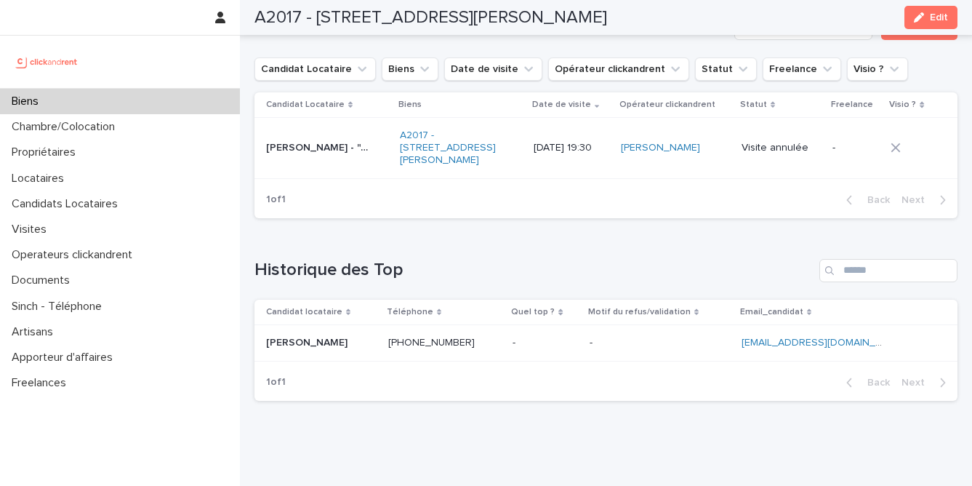
click at [568, 331] on div "- -" at bounding box center [544, 343] width 65 height 24
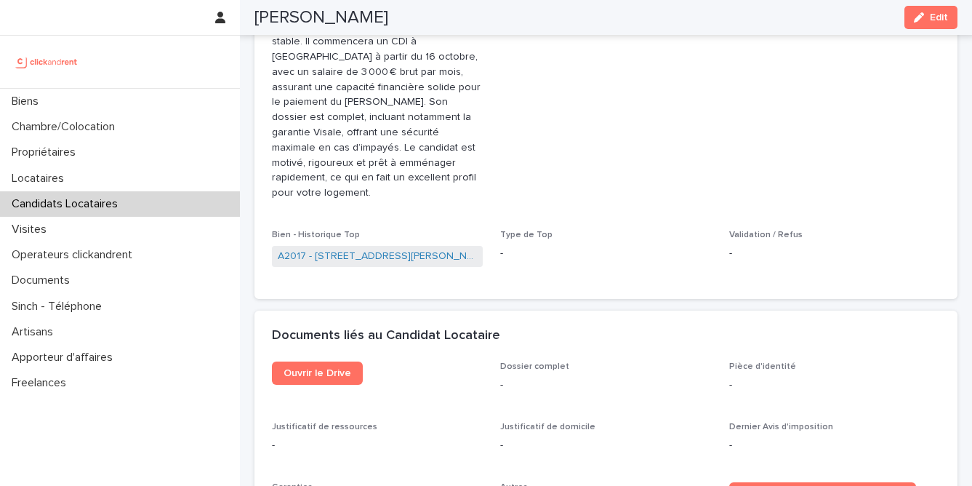
scroll to position [646, 0]
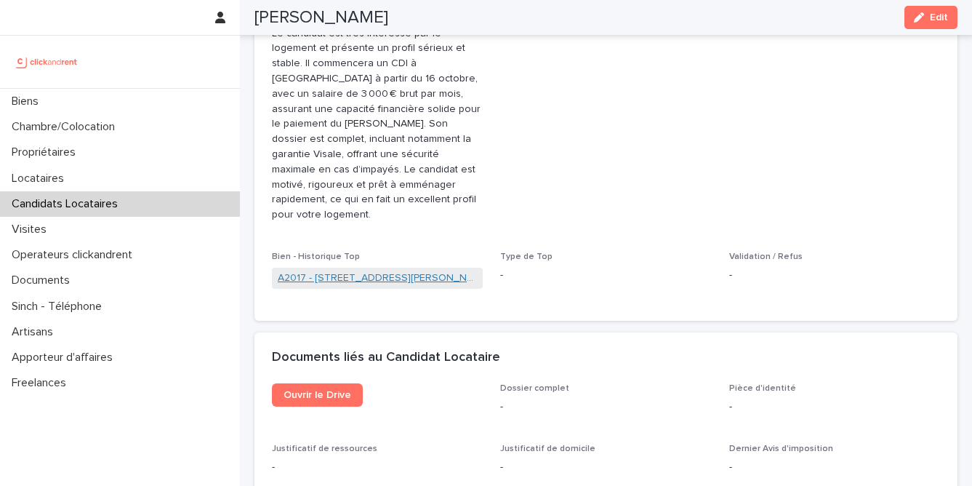
click at [421, 270] on link "A2017 - [STREET_ADDRESS][PERSON_NAME]" at bounding box center [377, 277] width 199 height 15
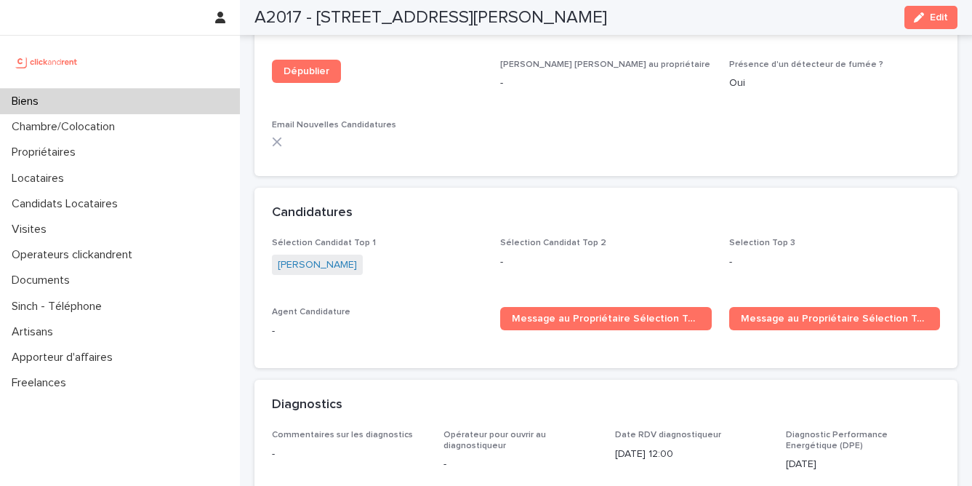
scroll to position [4054, 0]
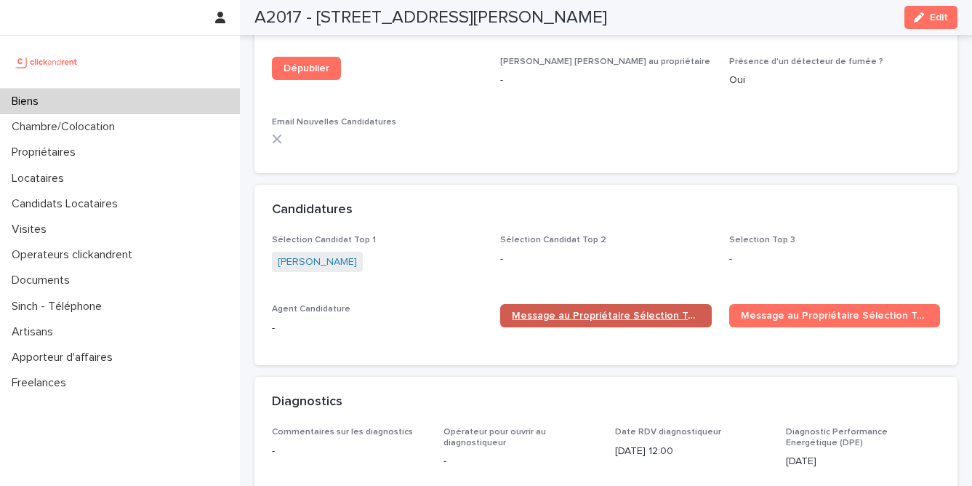
click at [619, 304] on link "Message au Propriétaire Sélection Top 1" at bounding box center [605, 315] width 211 height 23
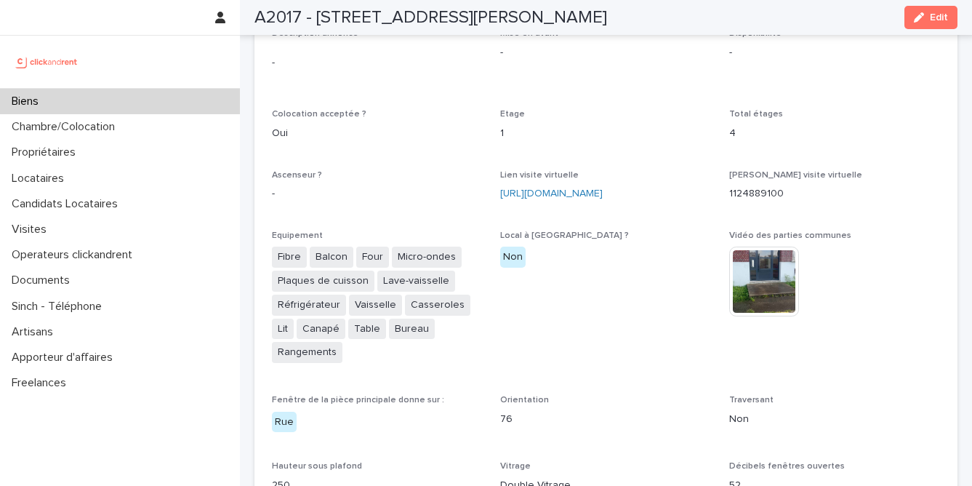
scroll to position [2132, 0]
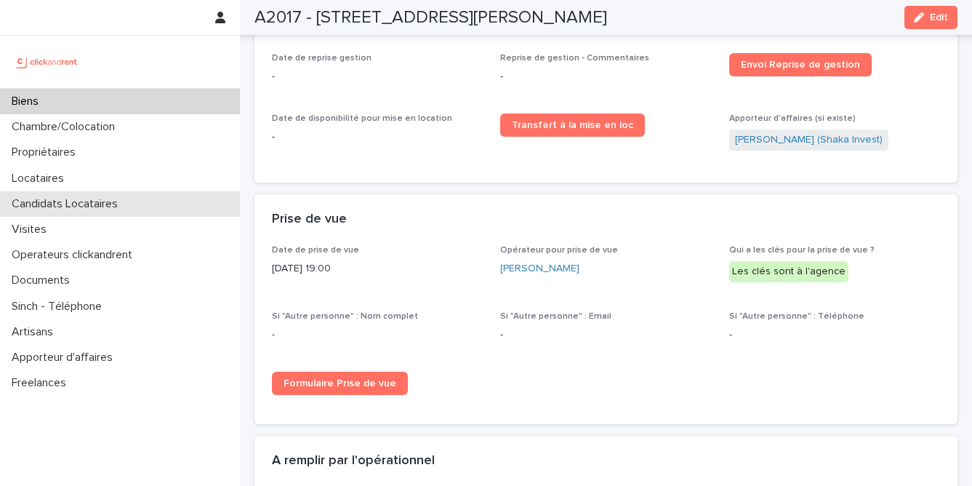
click at [128, 206] on p "Candidats Locataires" at bounding box center [68, 204] width 124 height 14
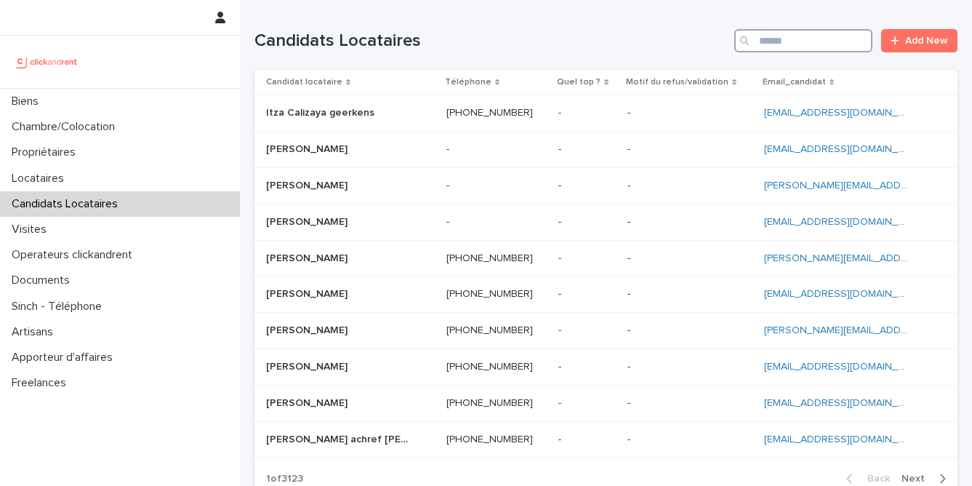
click at [811, 36] on input "Search" at bounding box center [803, 40] width 138 height 23
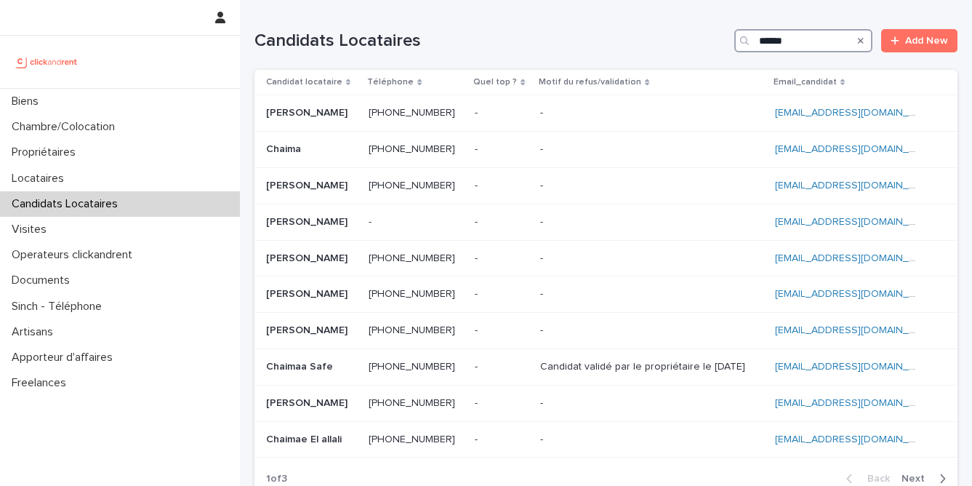
click at [802, 43] on input "******" at bounding box center [803, 40] width 138 height 23
paste input "*********"
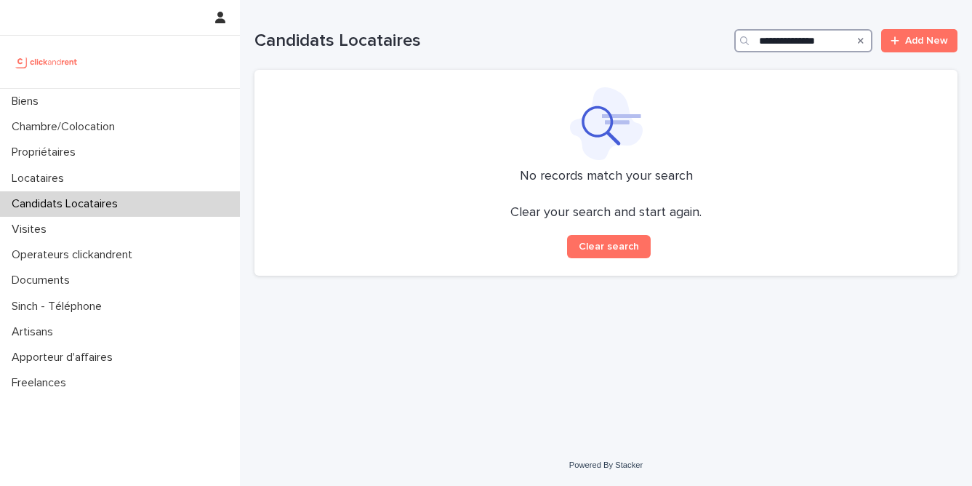
drag, startPoint x: 797, startPoint y: 43, endPoint x: 706, endPoint y: 35, distance: 90.5
click at [706, 35] on div "**********" at bounding box center [605, 40] width 703 height 23
type input "********"
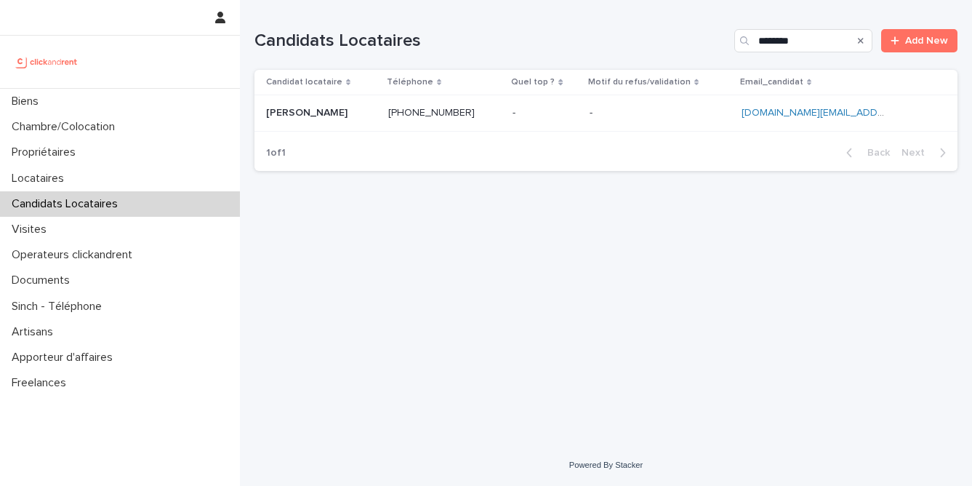
click at [553, 119] on div "- -" at bounding box center [544, 113] width 65 height 24
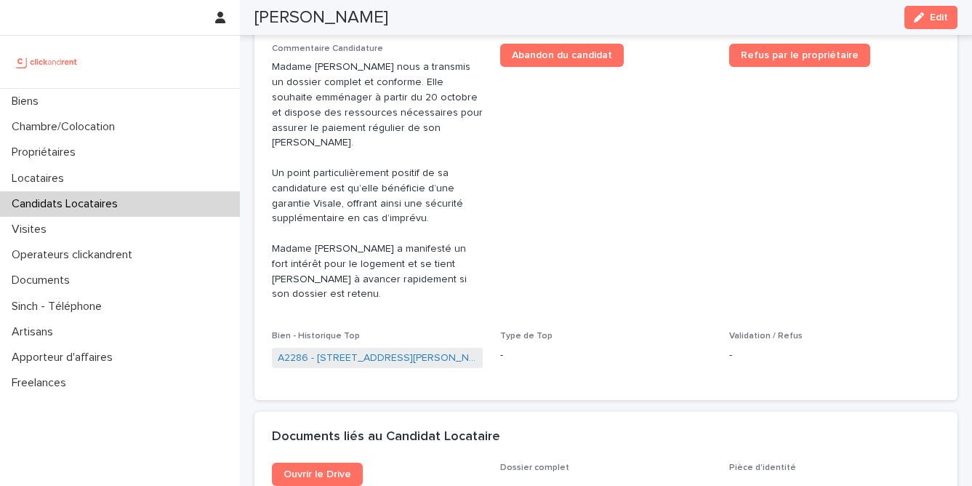
scroll to position [626, 0]
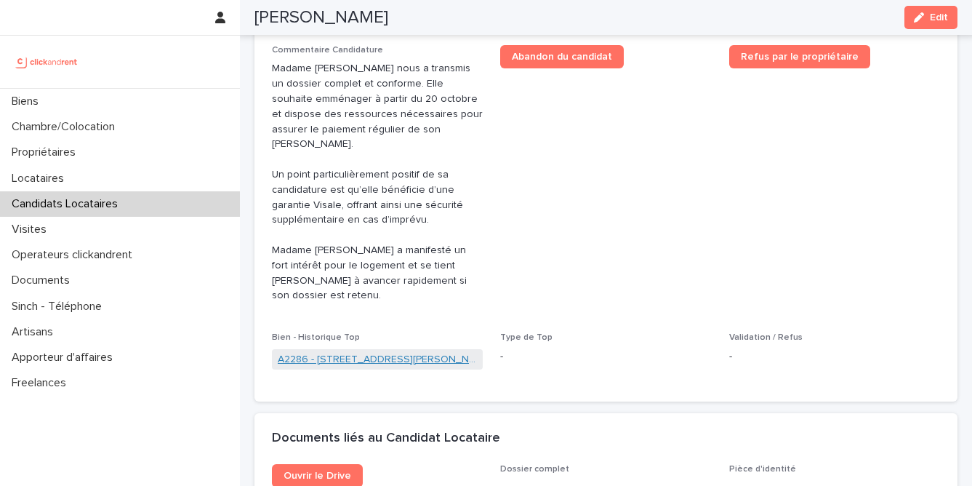
click at [444, 352] on link "A2286 - [STREET_ADDRESS][PERSON_NAME]" at bounding box center [377, 359] width 199 height 15
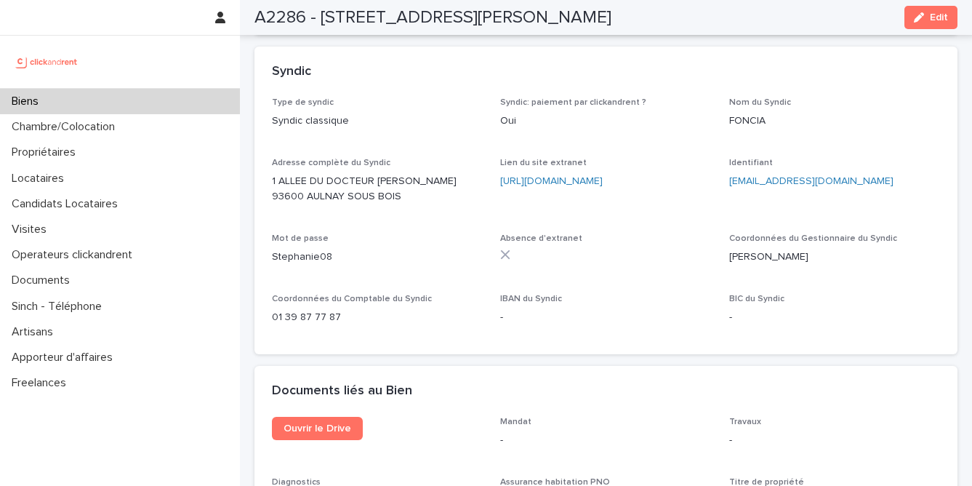
scroll to position [5207, 0]
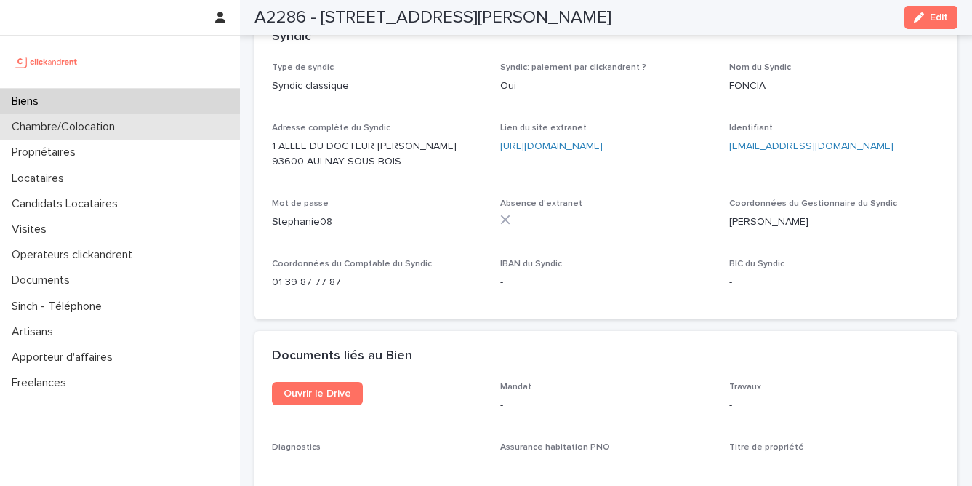
click at [110, 132] on p "Chambre/Colocation" at bounding box center [66, 127] width 121 height 14
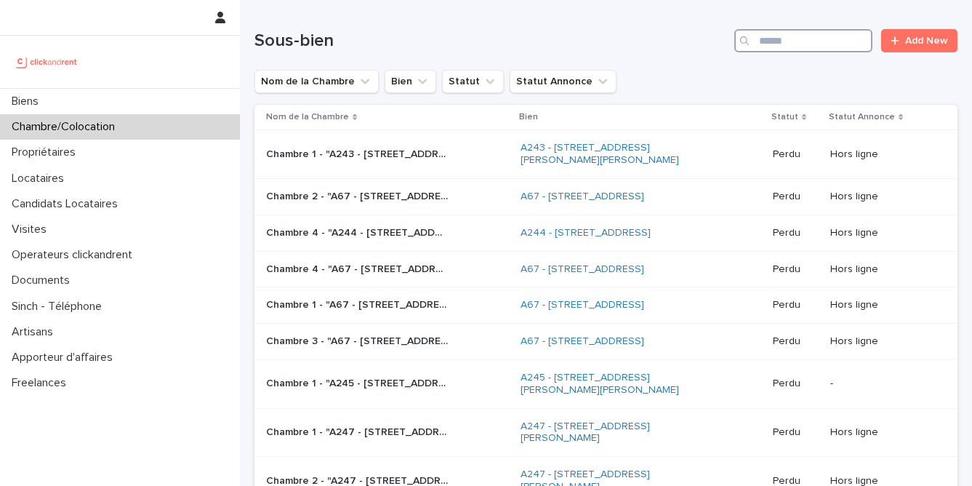
click at [846, 46] on input "Search" at bounding box center [803, 40] width 138 height 23
type input "****"
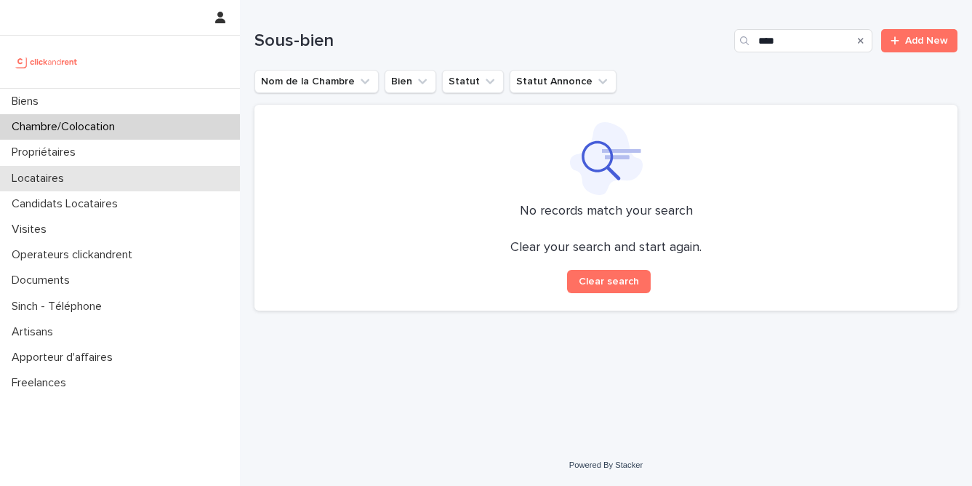
click at [150, 185] on div "Locataires" at bounding box center [120, 178] width 240 height 25
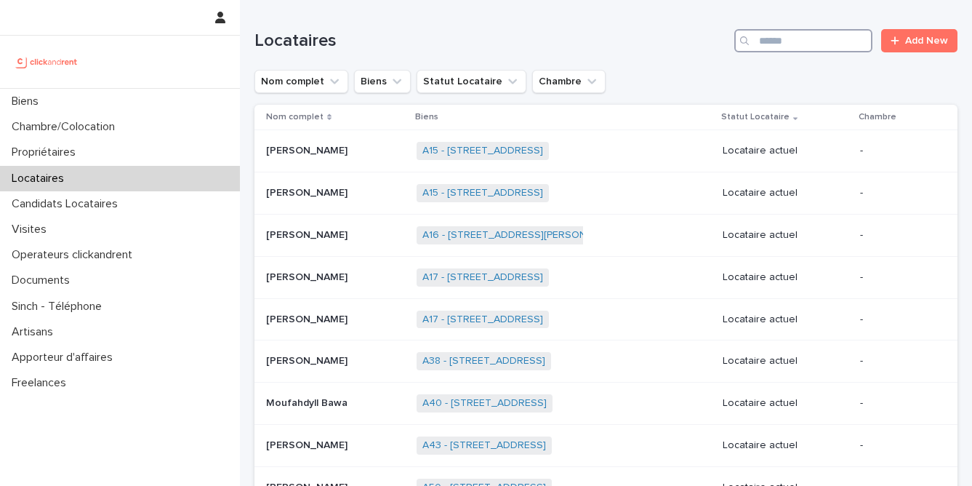
click at [810, 51] on input "Search" at bounding box center [803, 40] width 138 height 23
type input "****"
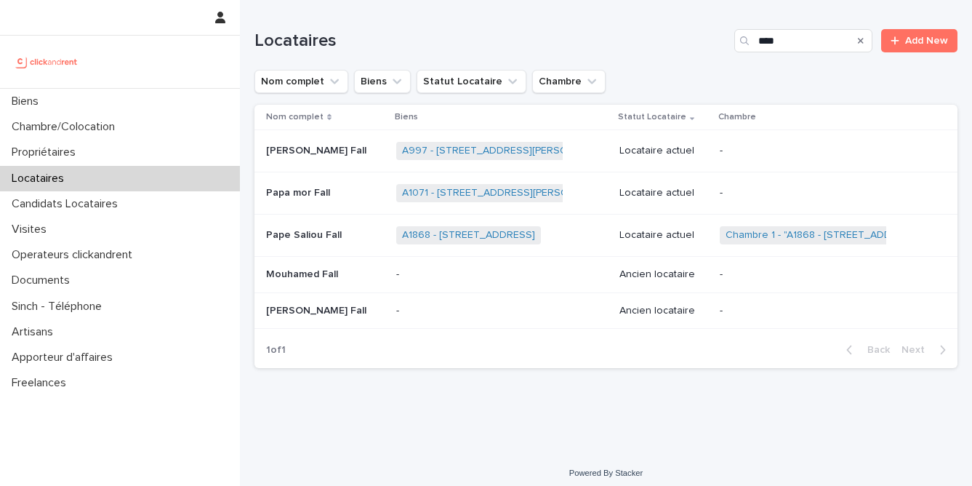
click at [323, 242] on div "[PERSON_NAME] Fall [PERSON_NAME] Fall" at bounding box center [325, 235] width 118 height 24
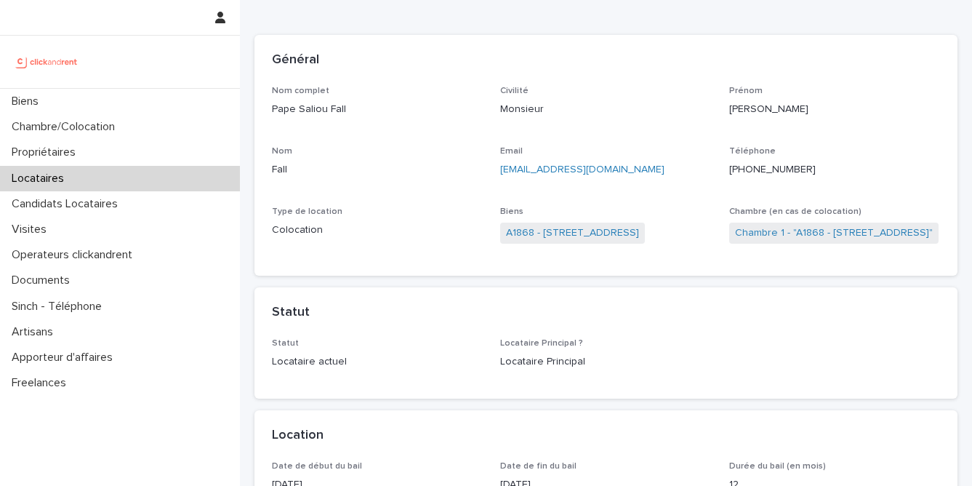
scroll to position [73, 0]
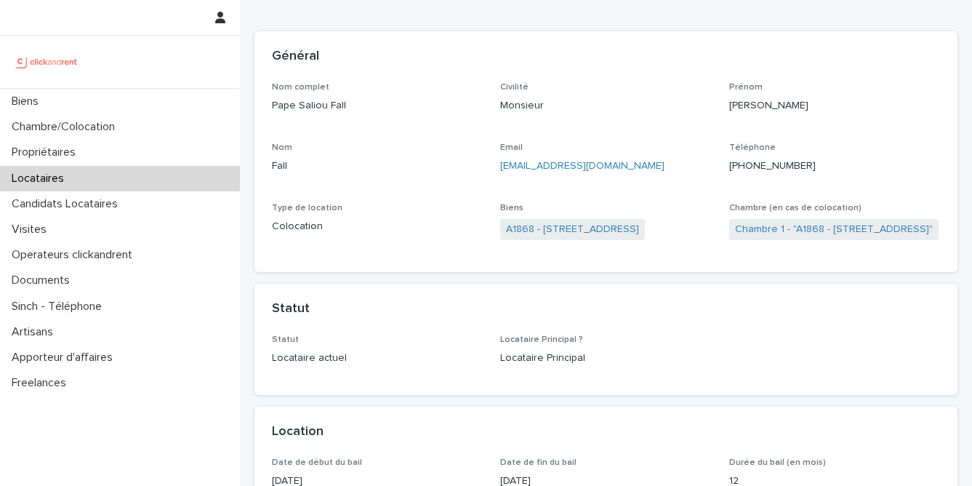
click at [758, 166] on ringoverc2c-number-84e06f14122c "[PHONE_NUMBER]" at bounding box center [772, 166] width 86 height 10
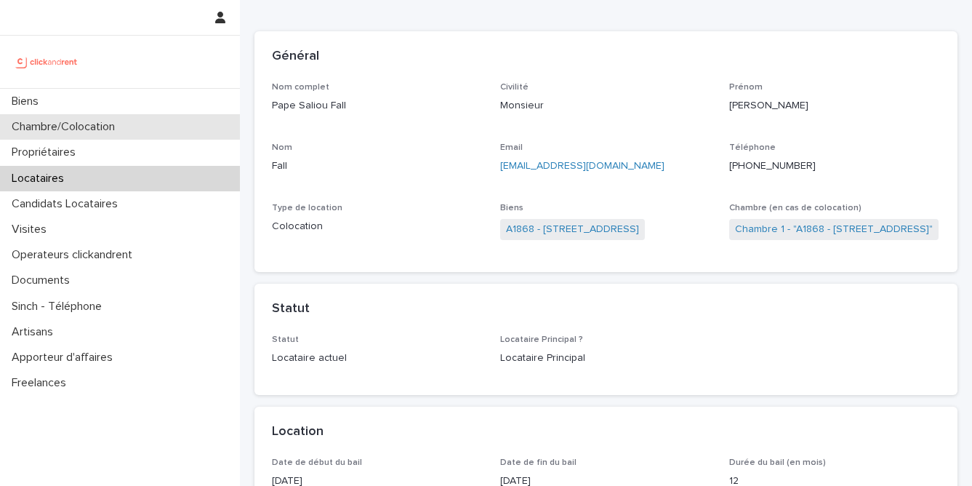
click at [92, 127] on p "Chambre/Colocation" at bounding box center [66, 127] width 121 height 14
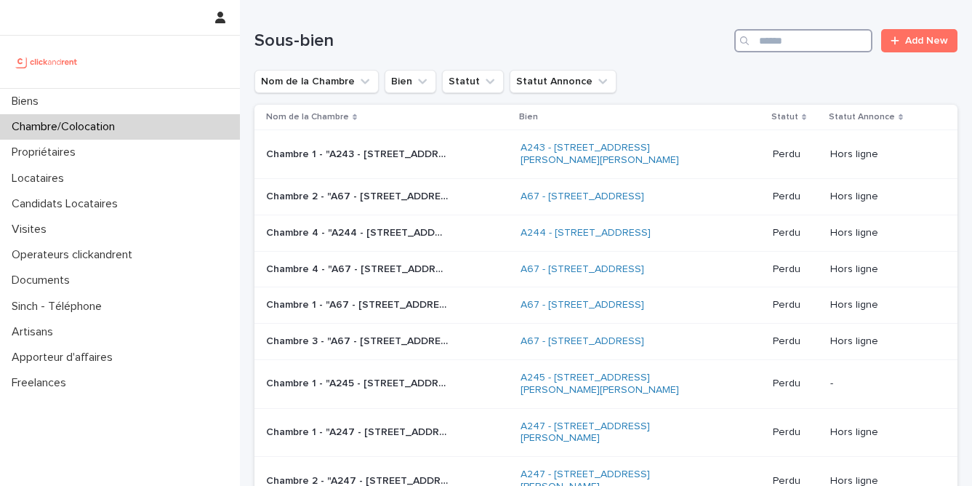
click at [866, 51] on input "Search" at bounding box center [803, 40] width 138 height 23
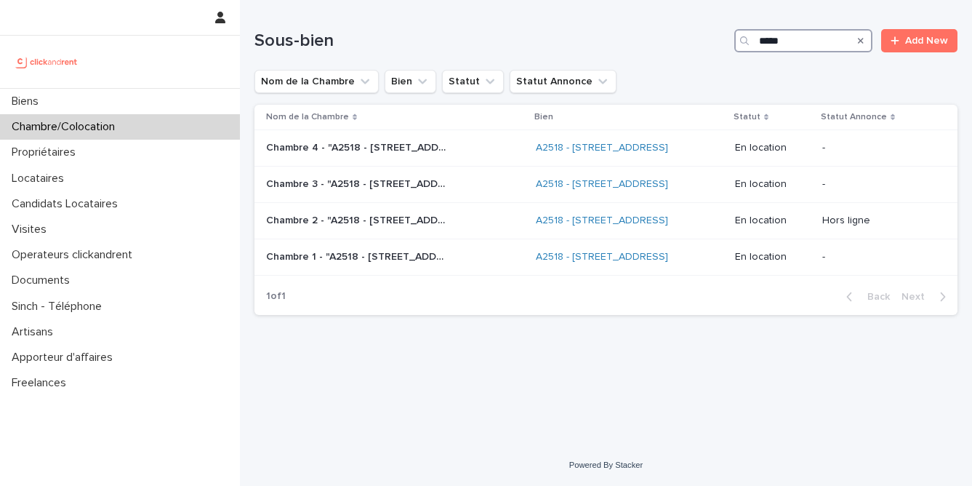
click at [802, 41] on input "*****" at bounding box center [803, 40] width 138 height 23
type input "*"
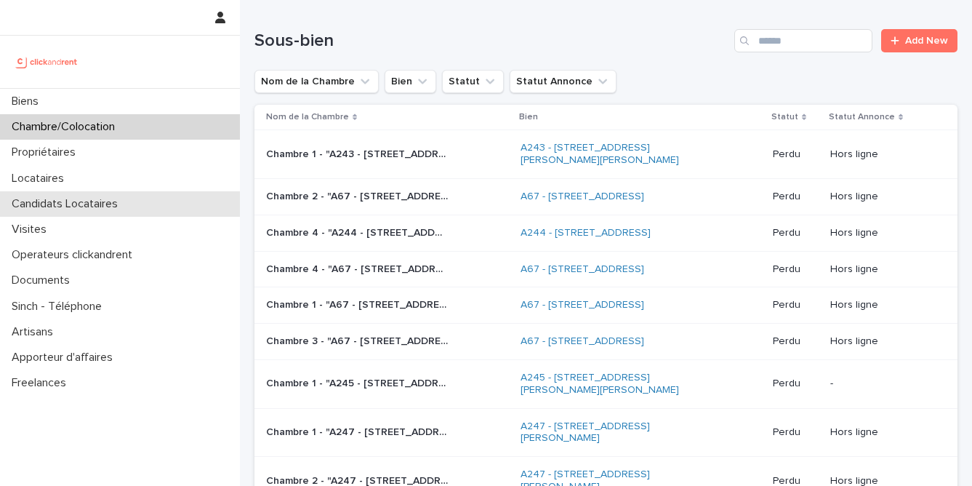
click at [128, 198] on p "Candidats Locataires" at bounding box center [68, 204] width 124 height 14
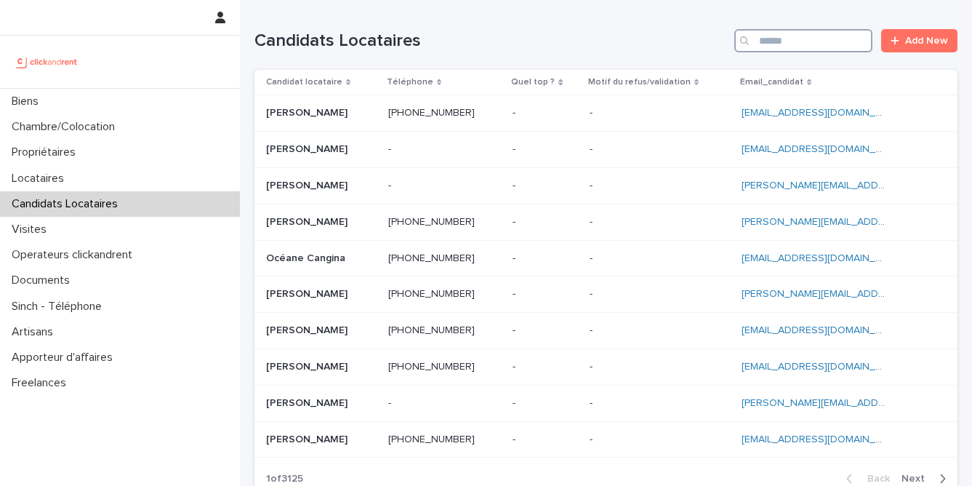
click at [819, 45] on input "Search" at bounding box center [803, 40] width 138 height 23
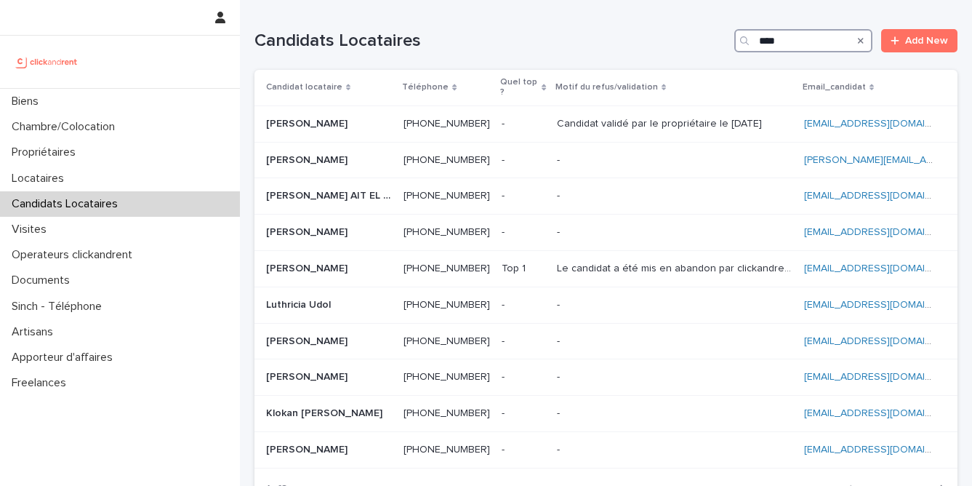
type input "*****"
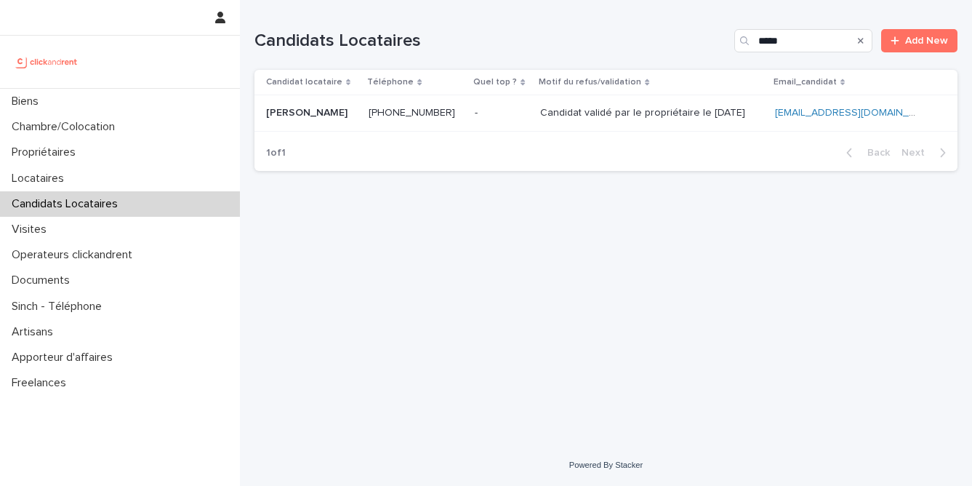
click at [556, 115] on p "Candidat validé par le propriétaire le [DATE]" at bounding box center [644, 111] width 208 height 15
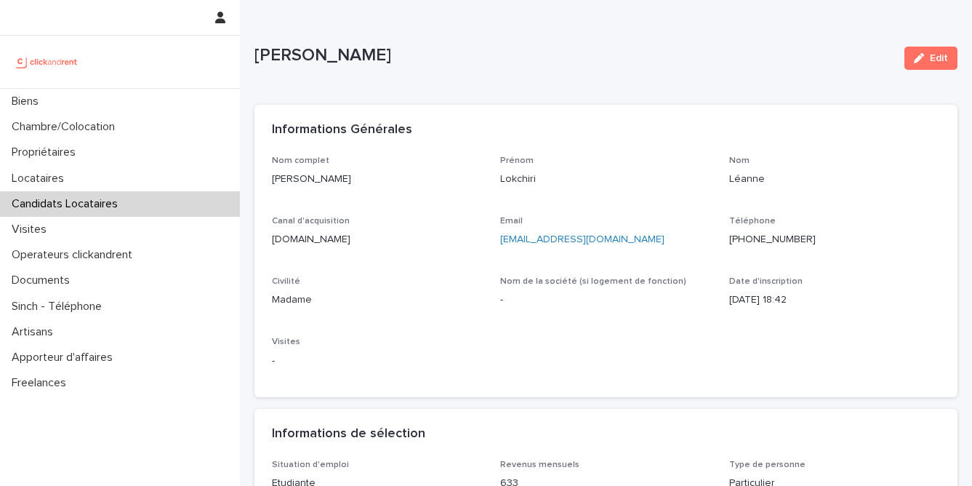
click at [770, 241] on ringoverc2c-number-84e06f14122c "[PHONE_NUMBER]" at bounding box center [772, 239] width 86 height 10
